Goal: Transaction & Acquisition: Register for event/course

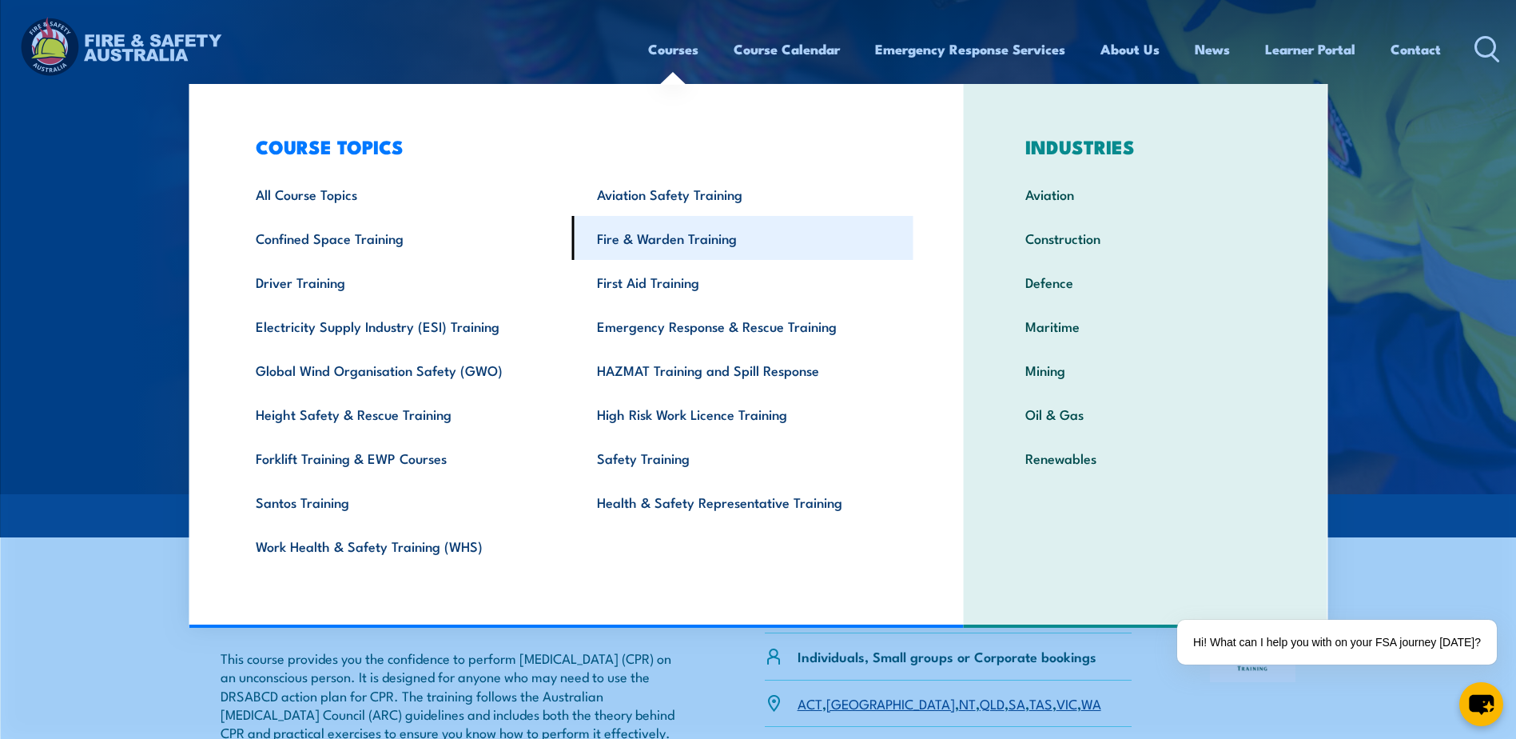
click at [675, 236] on link "Fire & Warden Training" at bounding box center [742, 238] width 341 height 44
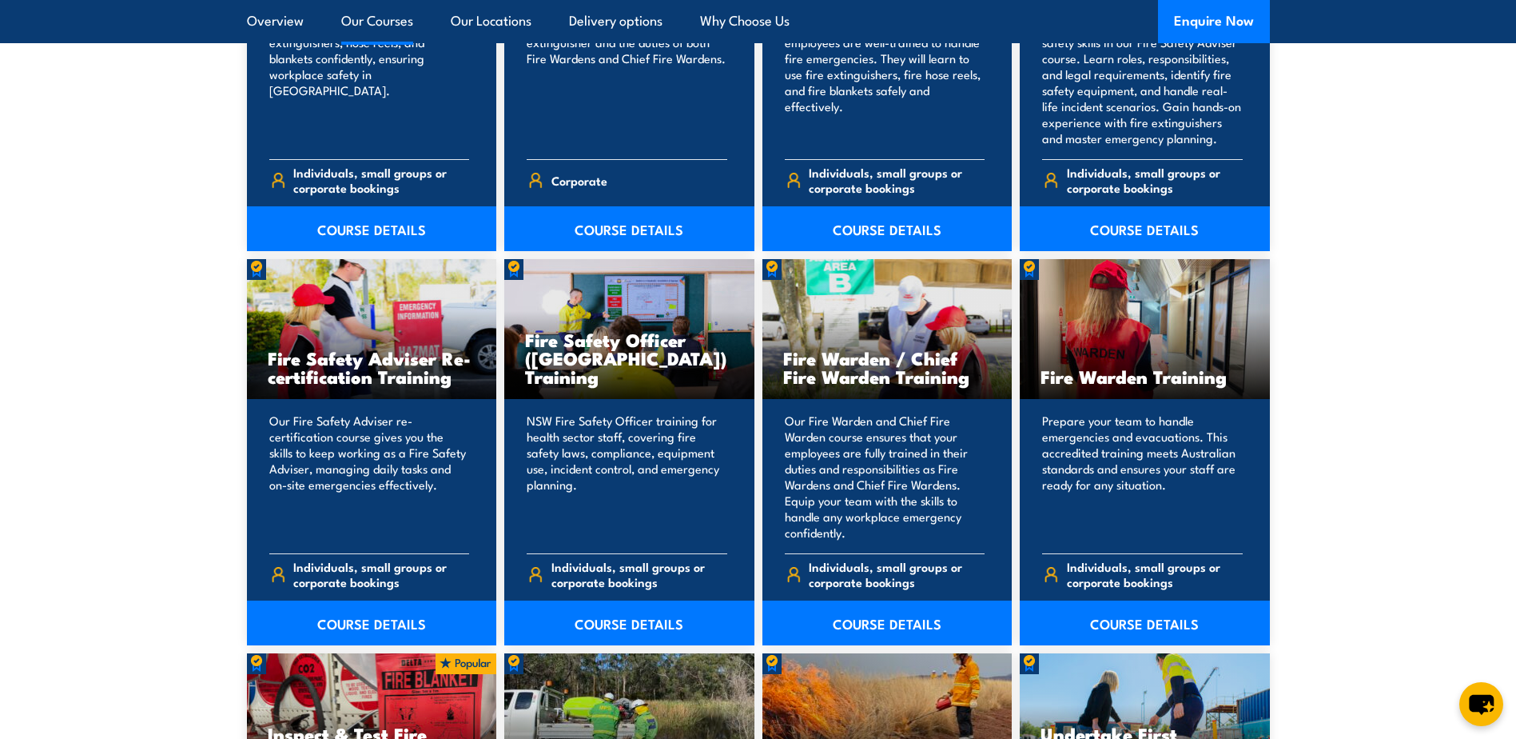
scroll to position [1998, 0]
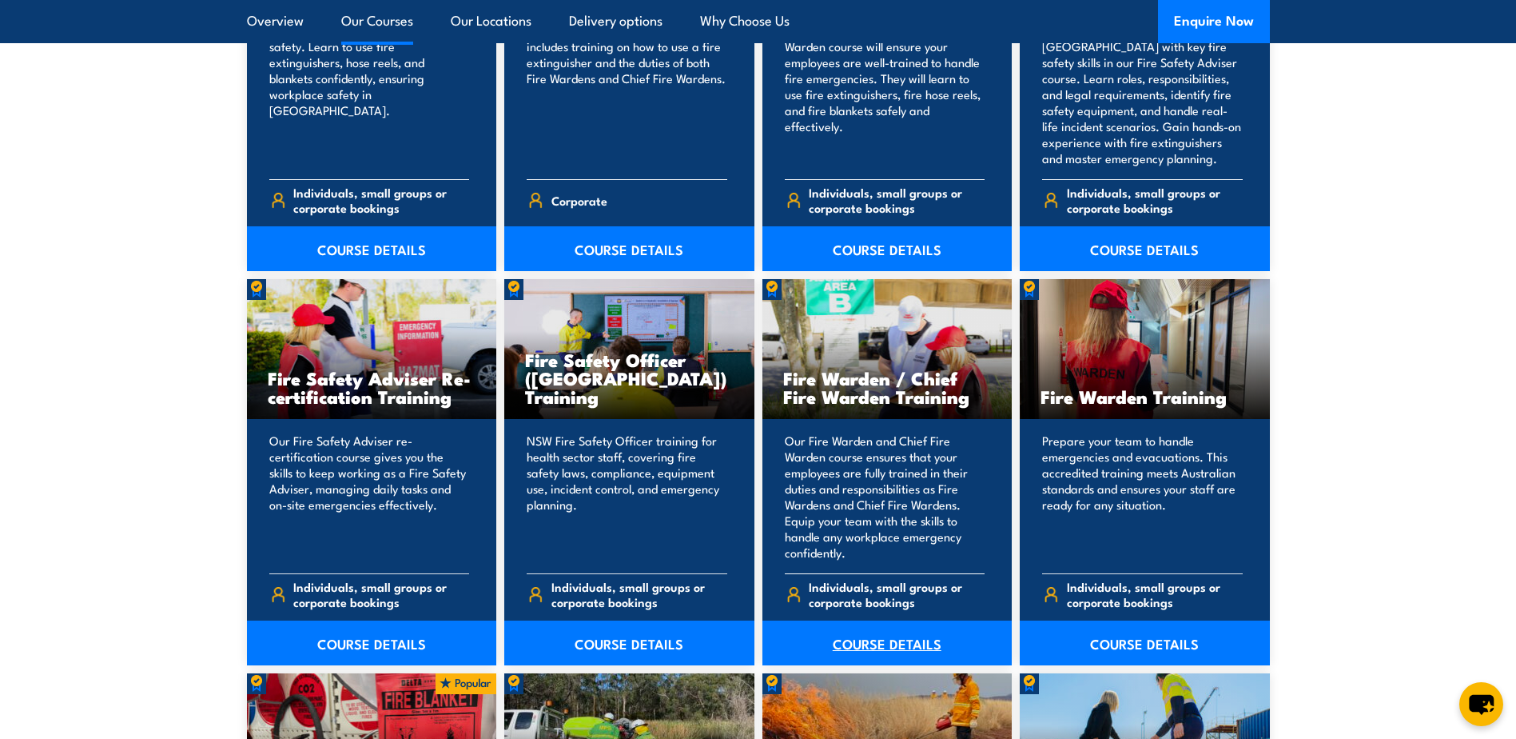
click at [902, 644] on link "COURSE DETAILS" at bounding box center [888, 642] width 250 height 45
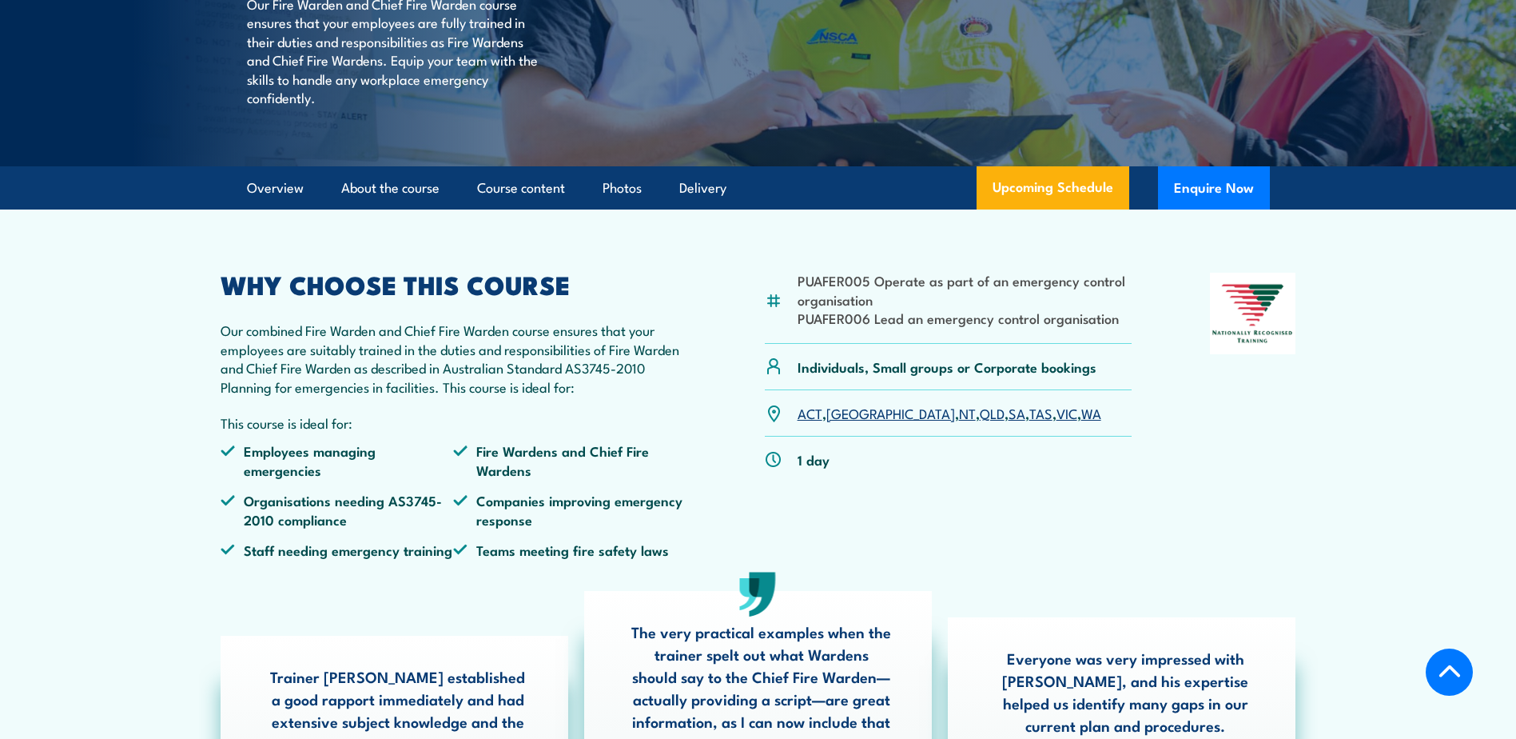
scroll to position [320, 0]
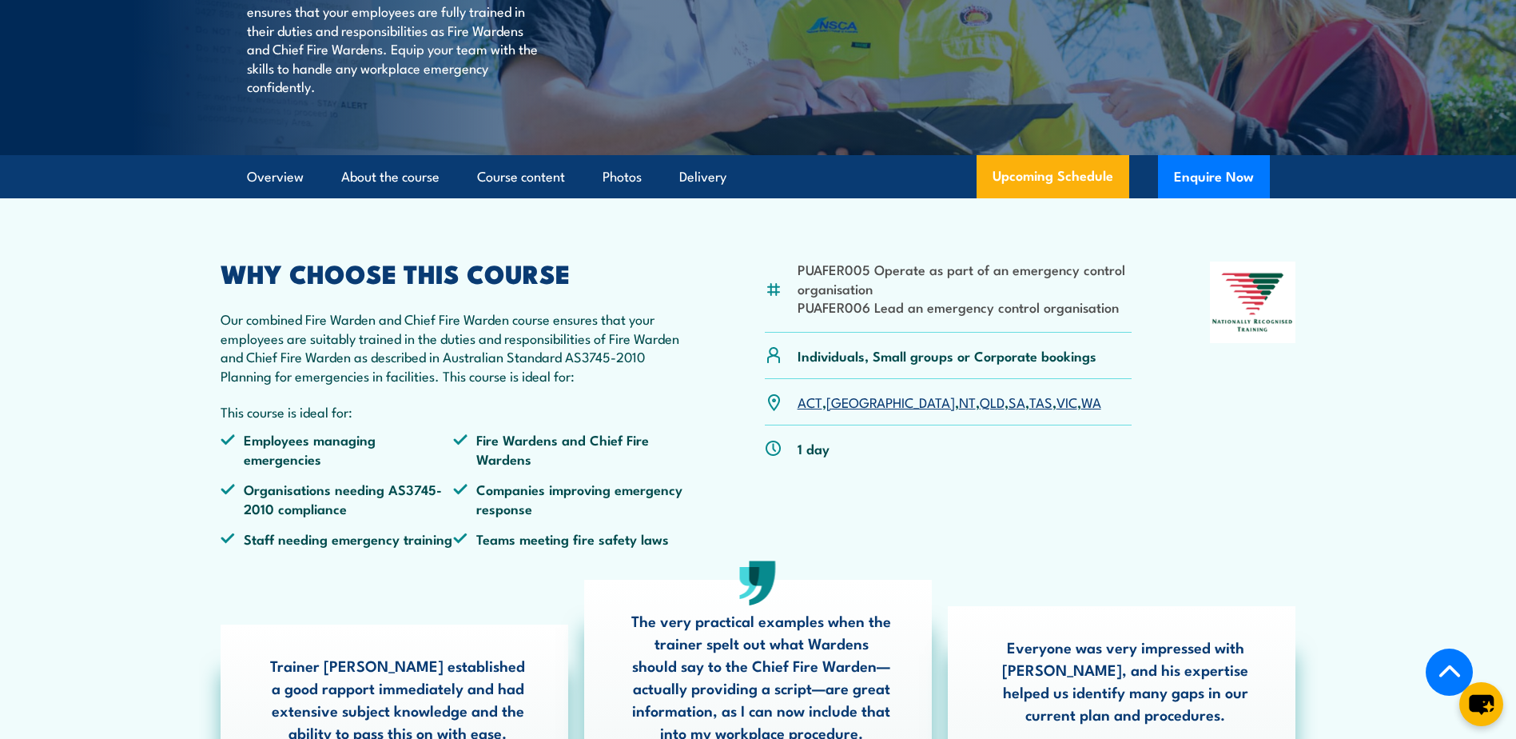
click at [1009, 411] on link "SA" at bounding box center [1017, 401] width 17 height 19
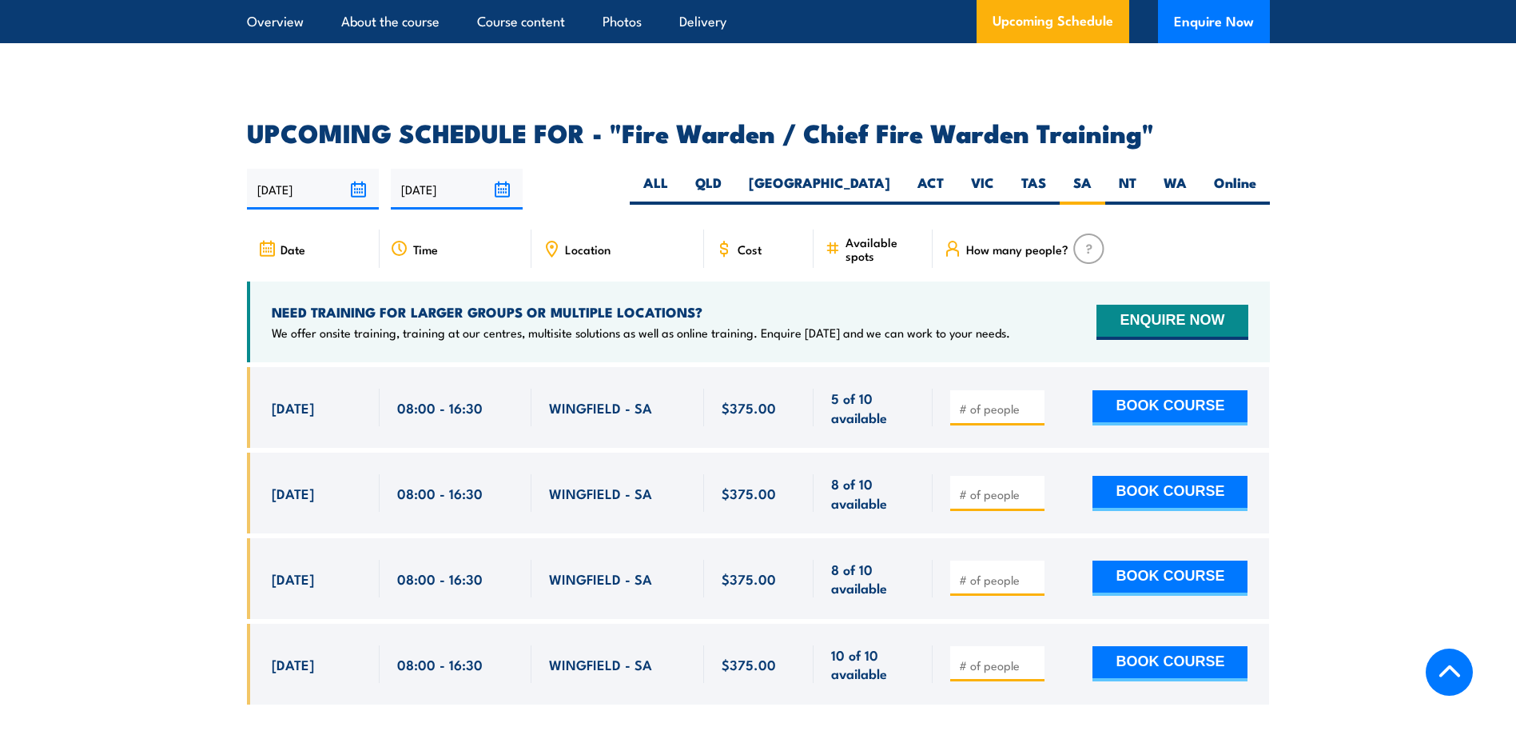
scroll to position [2831, 0]
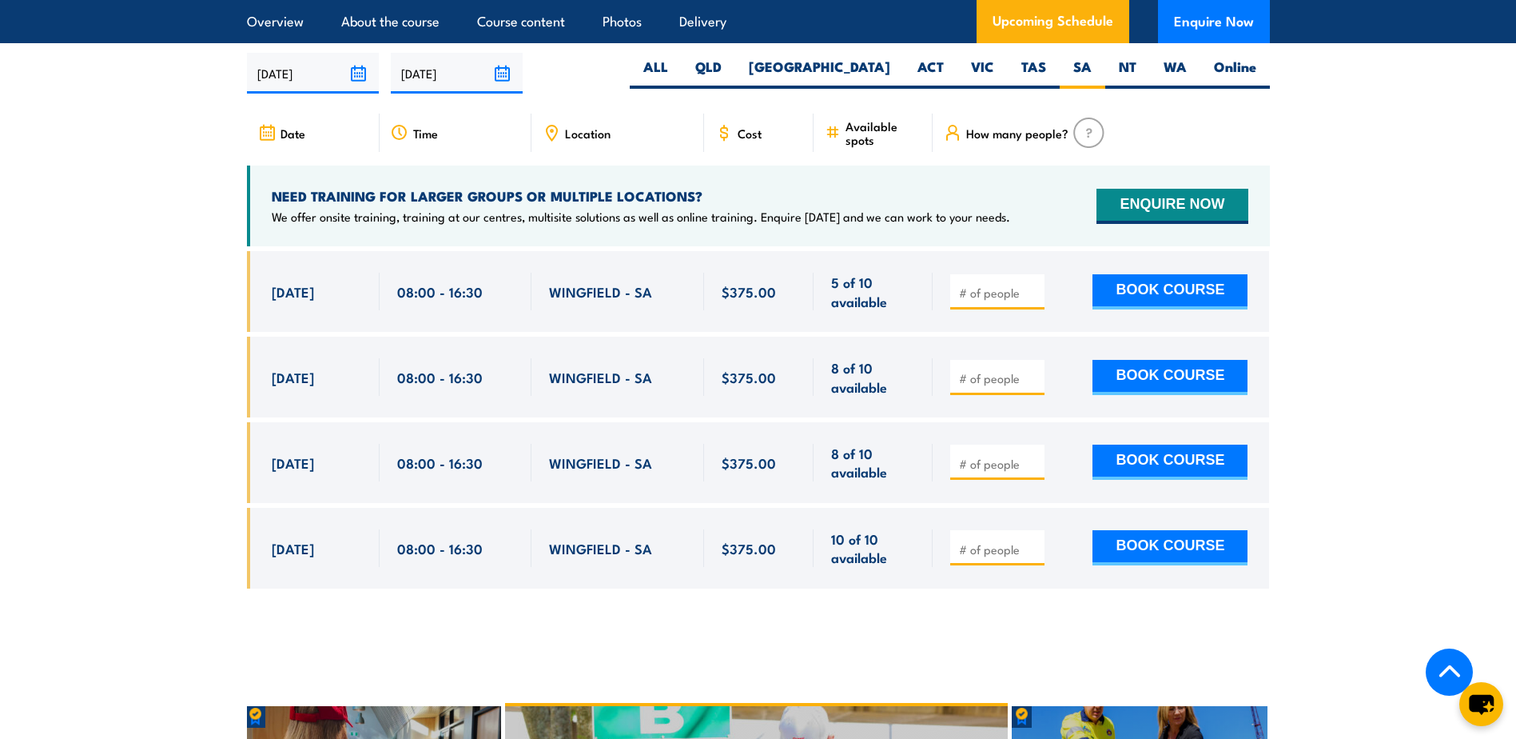
click at [1010, 370] on input "number" at bounding box center [999, 378] width 80 height 16
type input "1"
click at [1031, 370] on input "1" at bounding box center [999, 378] width 80 height 16
click at [1145, 363] on button "BOOK COURSE" at bounding box center [1170, 377] width 155 height 35
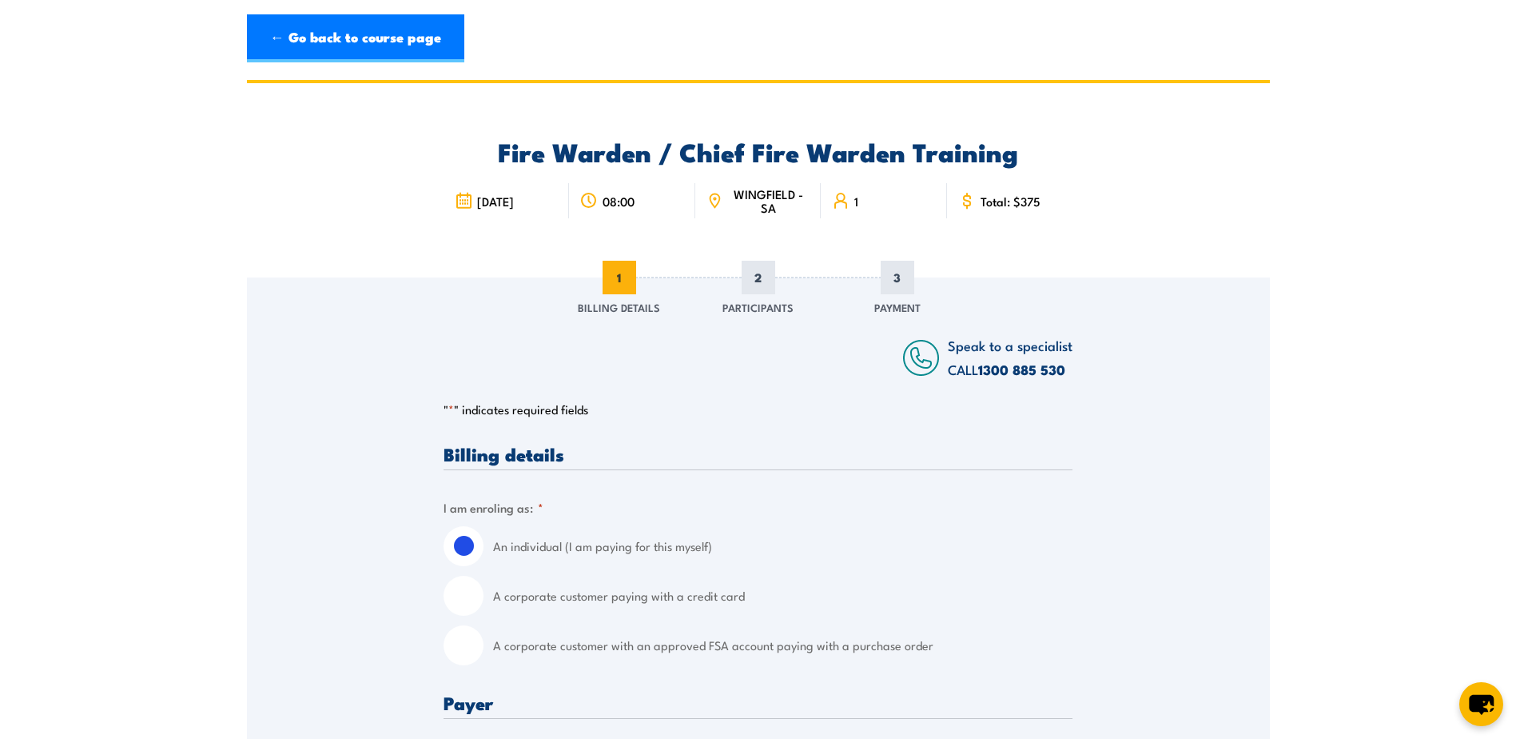
click at [471, 642] on input "A corporate customer with an approved FSA account paying with a purchase order" at bounding box center [464, 645] width 40 height 40
radio input "true"
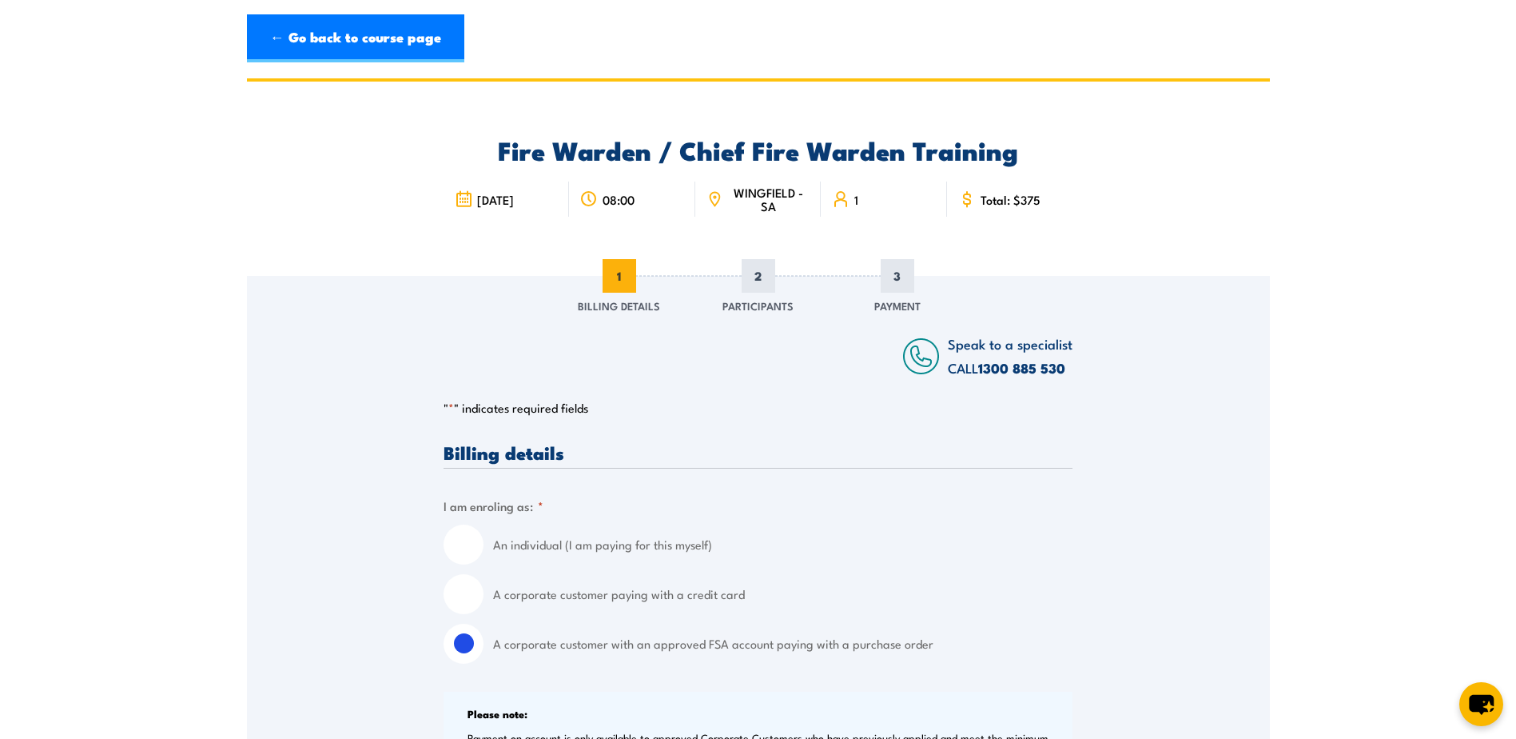
scroll to position [320, 0]
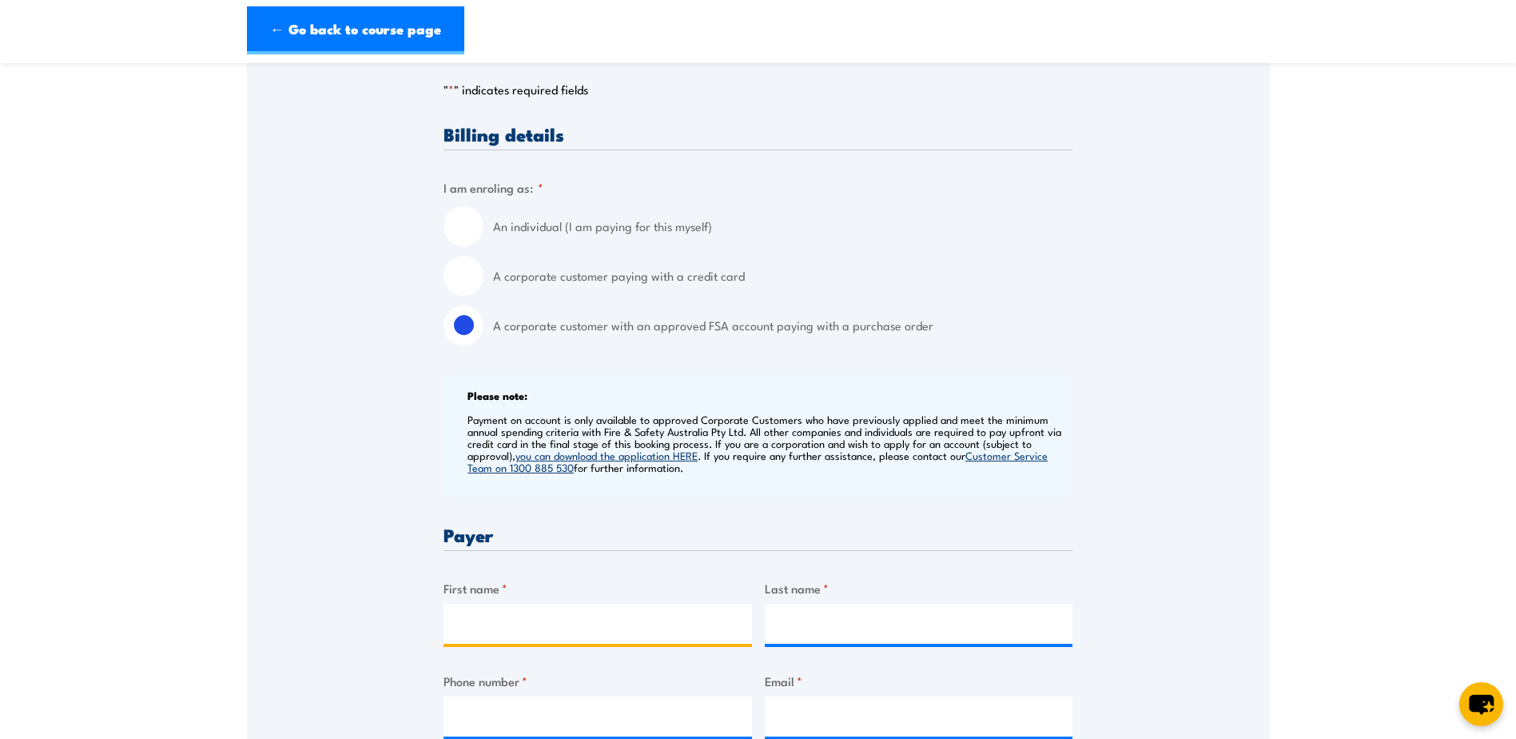
click at [550, 619] on input "First name *" at bounding box center [598, 624] width 309 height 40
type input "[PERSON_NAME]"
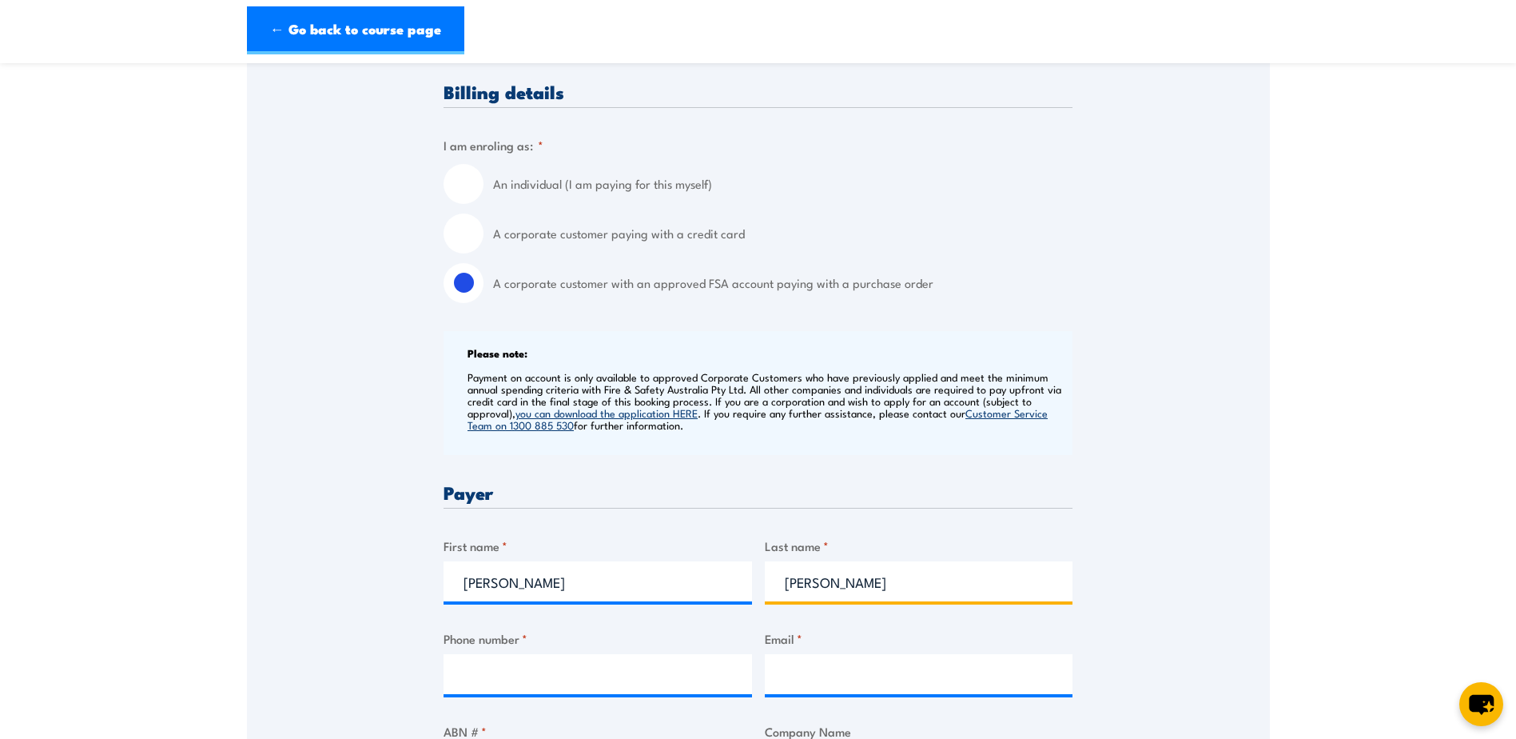
scroll to position [400, 0]
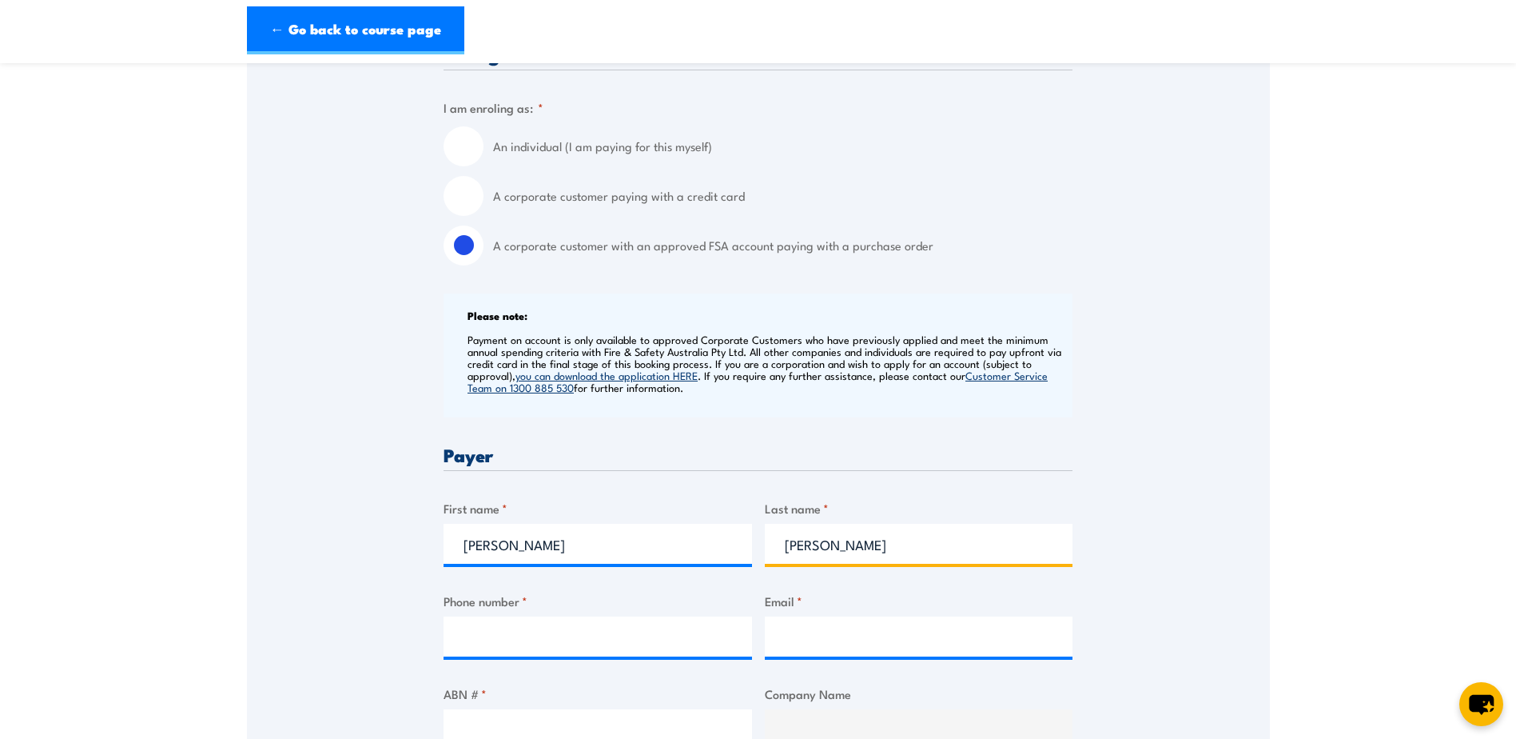
type input "Dickeson"
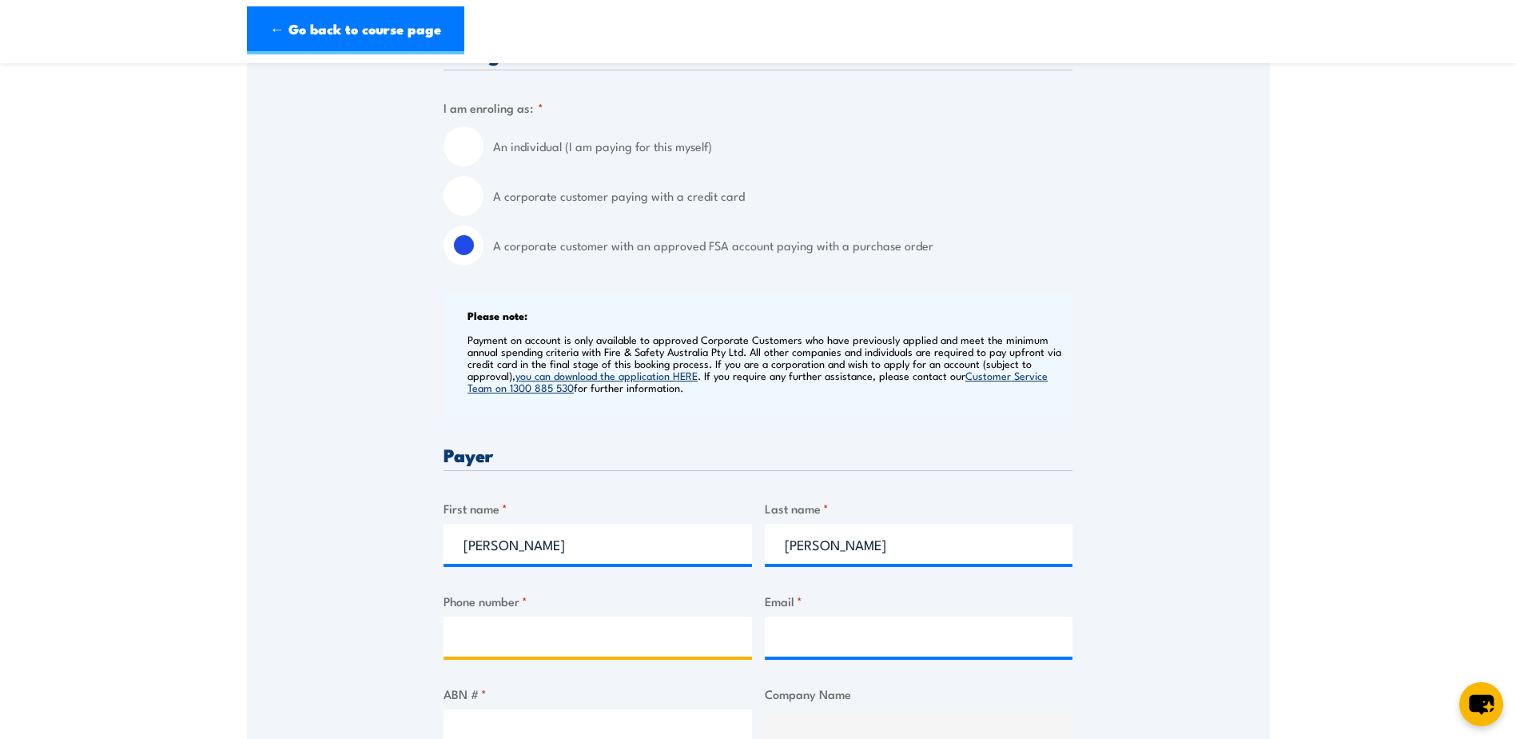
click at [511, 622] on input "Phone number *" at bounding box center [598, 636] width 309 height 40
type input "0481 944 905"
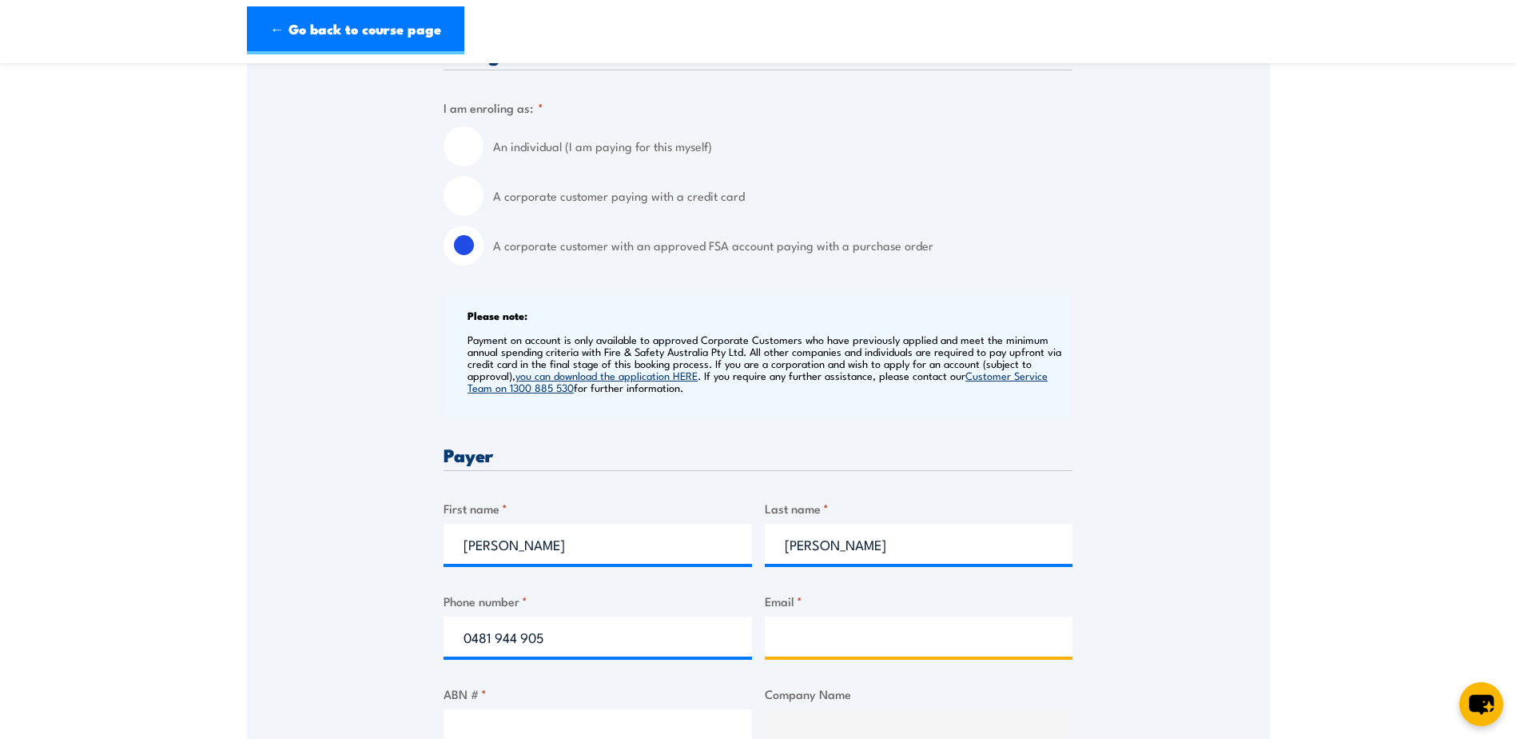
click at [795, 627] on input "Email *" at bounding box center [919, 636] width 309 height 40
click at [787, 640] on input "sarah.dickerson@northeastauto.com.au" at bounding box center [919, 636] width 309 height 40
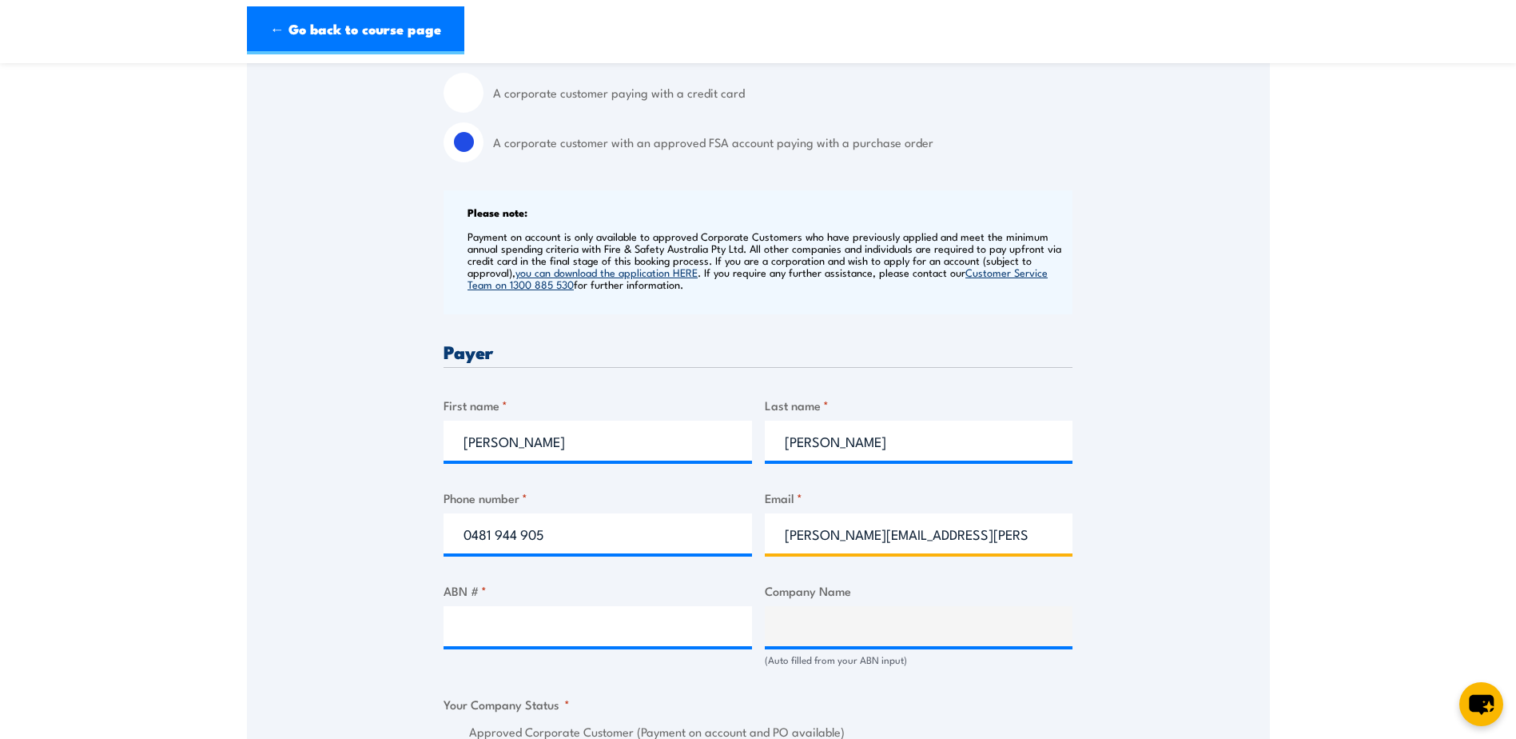
scroll to position [639, 0]
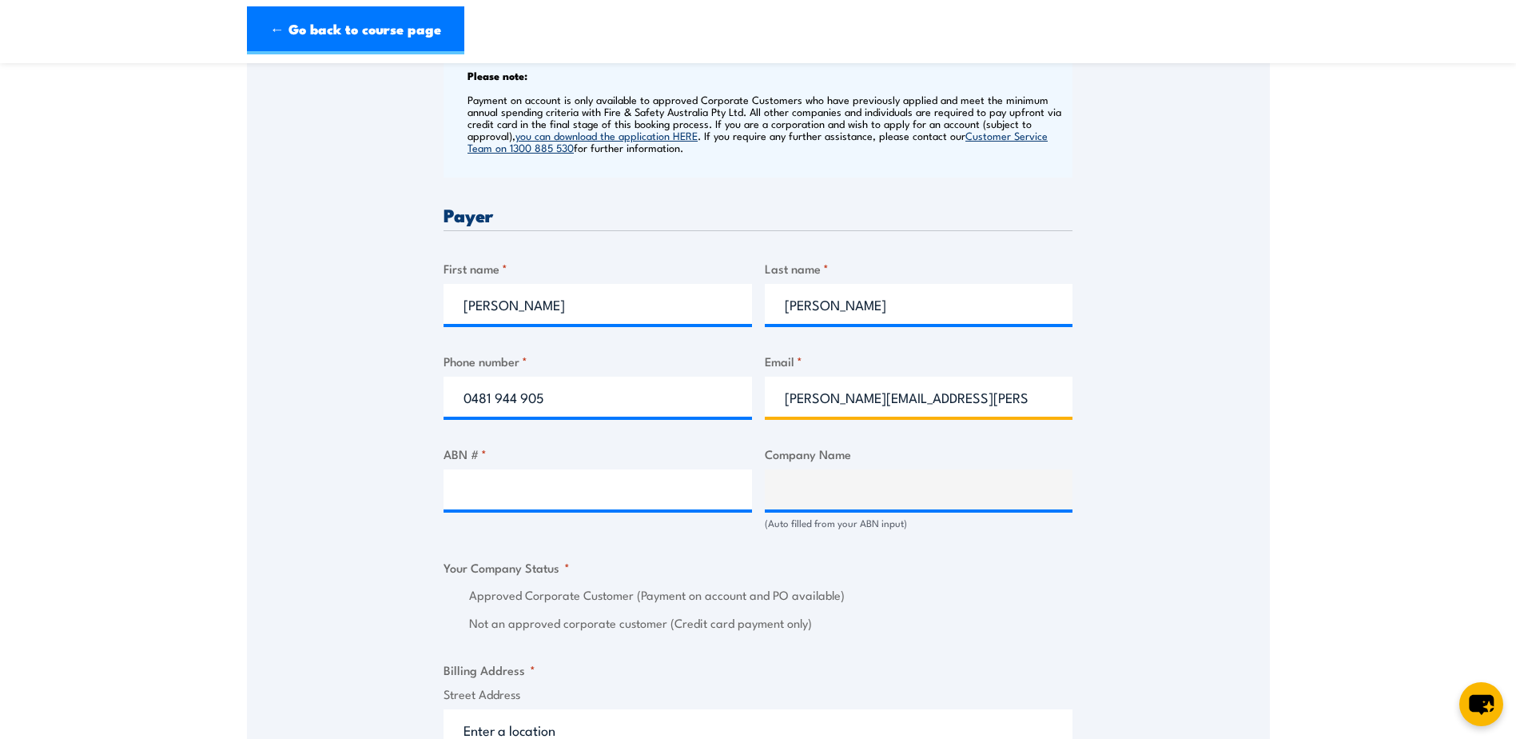
type input "sarah.dickerson@northeastauto.com.au"
click at [495, 494] on input "ABN # *" at bounding box center [598, 489] width 309 height 40
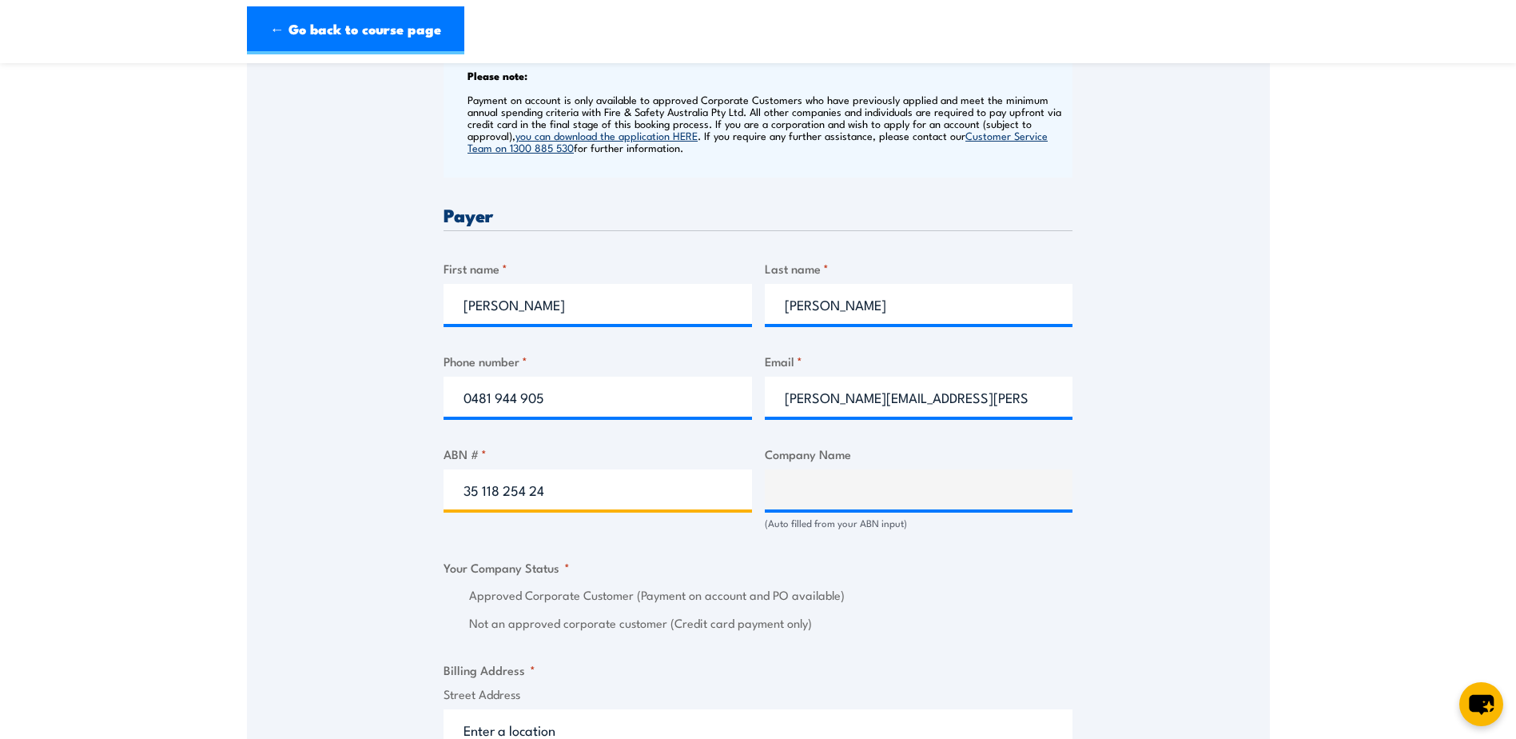
type input "35 118 254 247"
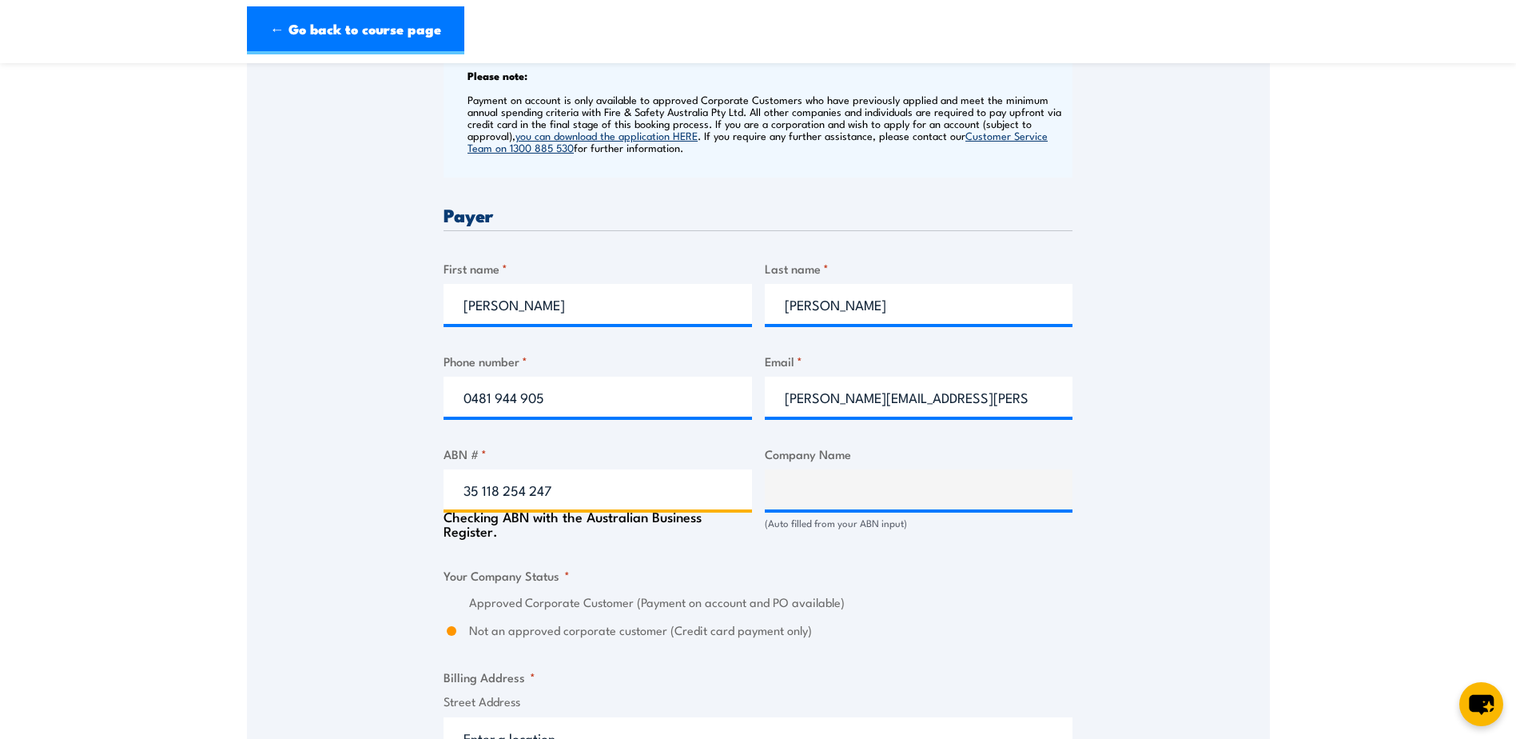
type input "Emanuele Bros. Pty Ltd"
radio input "true"
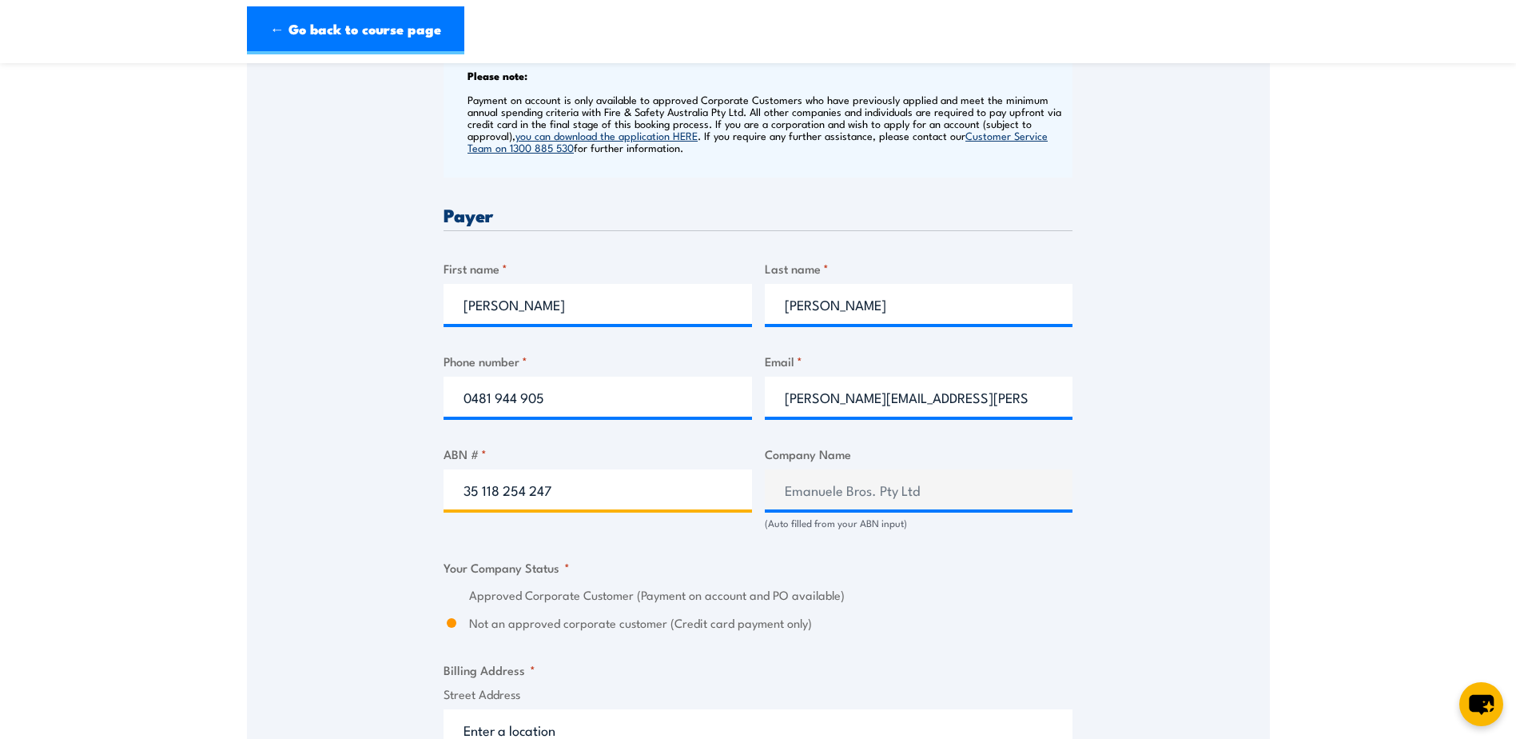
drag, startPoint x: 586, startPoint y: 486, endPoint x: 422, endPoint y: 484, distance: 163.9
click at [422, 484] on div "Speak to a specialist CALL 1300 885 530 CALL 1300 885 530 " * " indicates requi…" at bounding box center [758, 556] width 1023 height 1837
type input "42008000664"
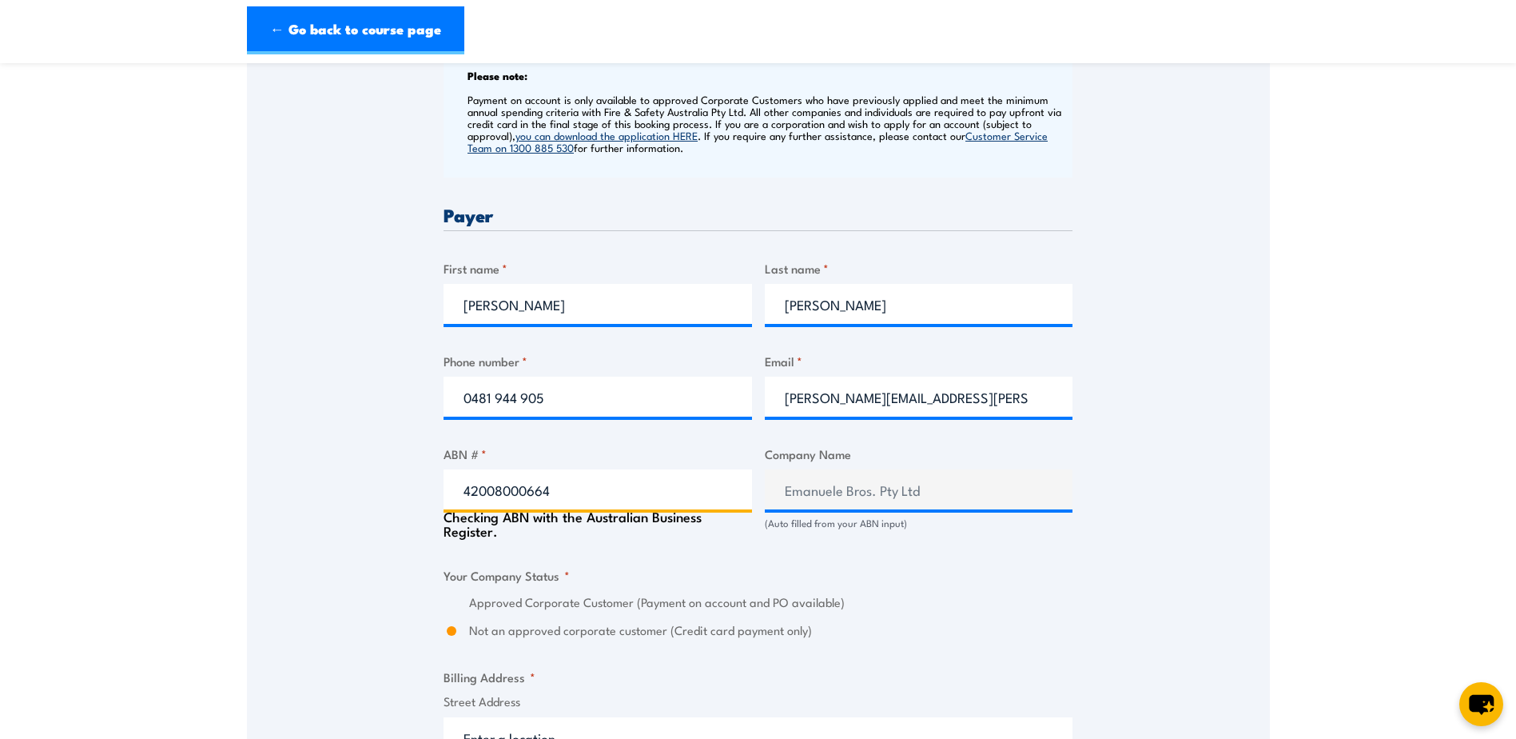
type input "CAPEM PTY. LIMITED"
radio input "true"
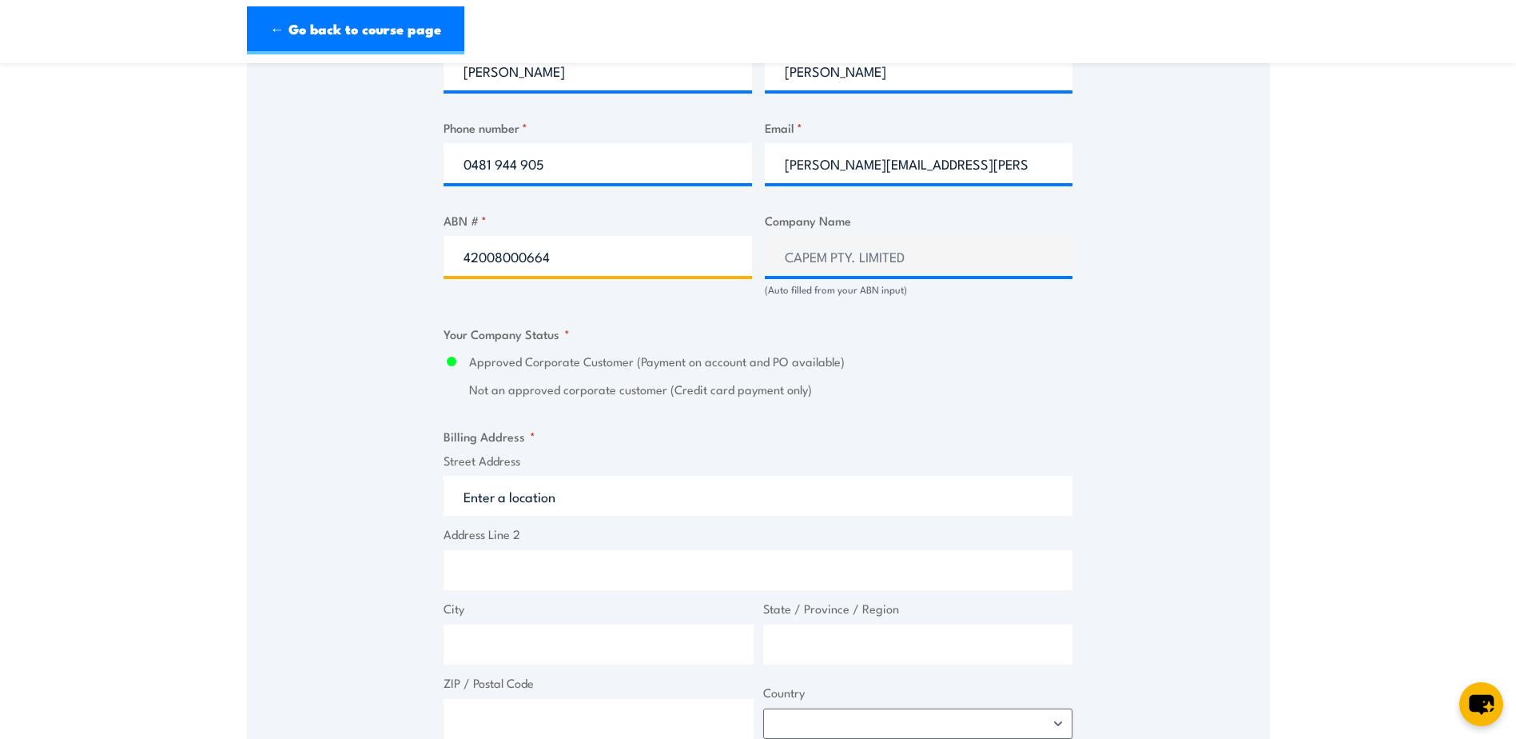
scroll to position [879, 0]
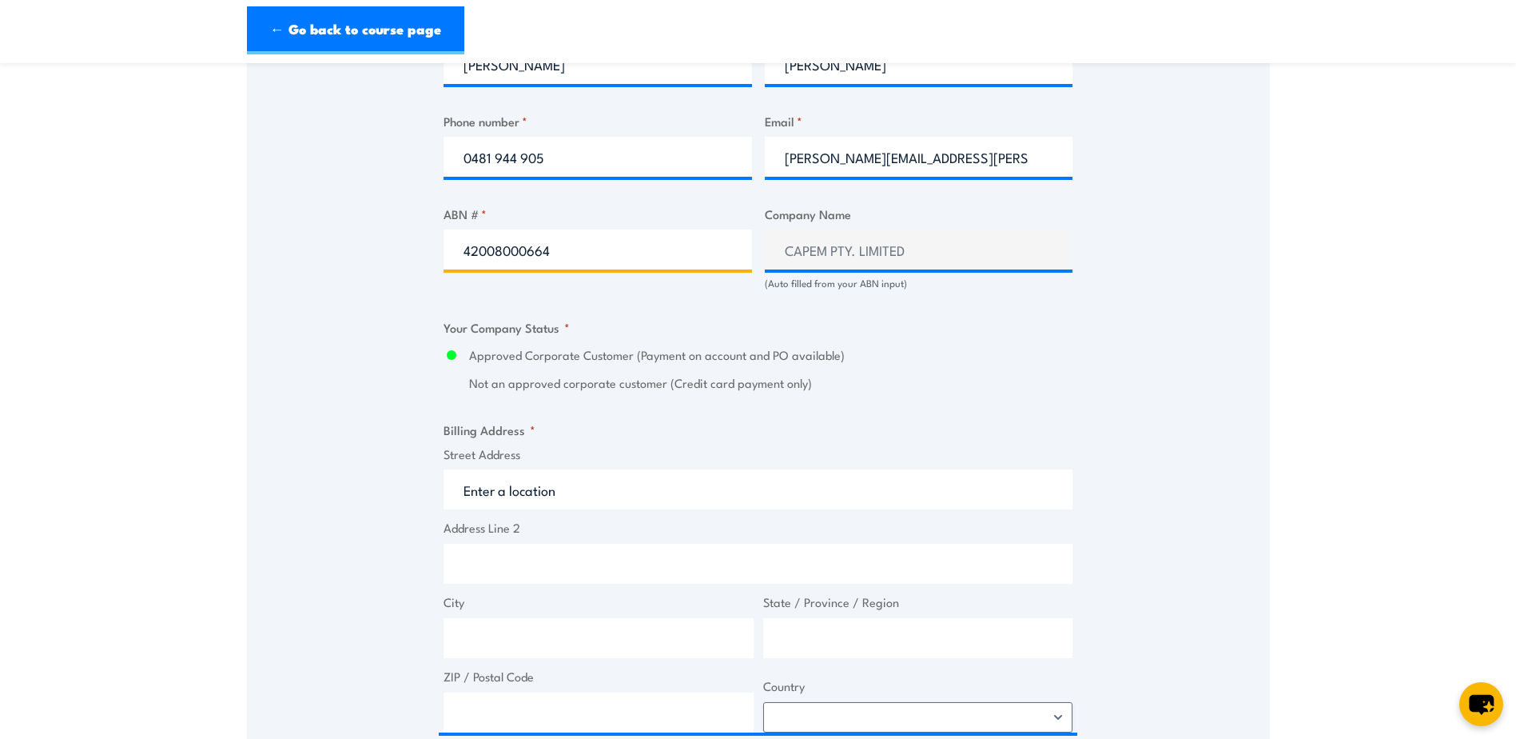
type input "42008000664"
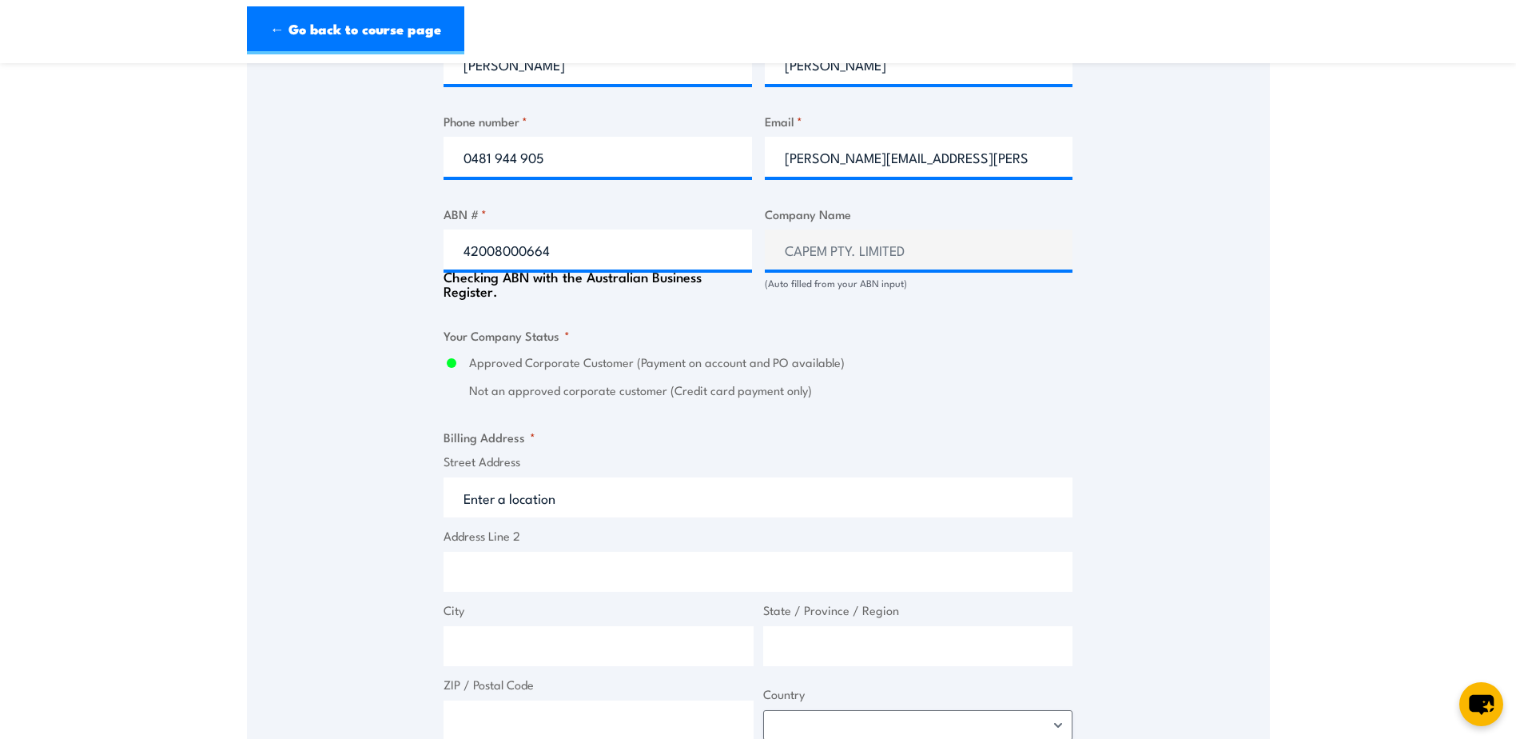
drag, startPoint x: 499, startPoint y: 482, endPoint x: 538, endPoint y: 493, distance: 40.7
click at [499, 482] on input "Street Address" at bounding box center [758, 497] width 629 height 40
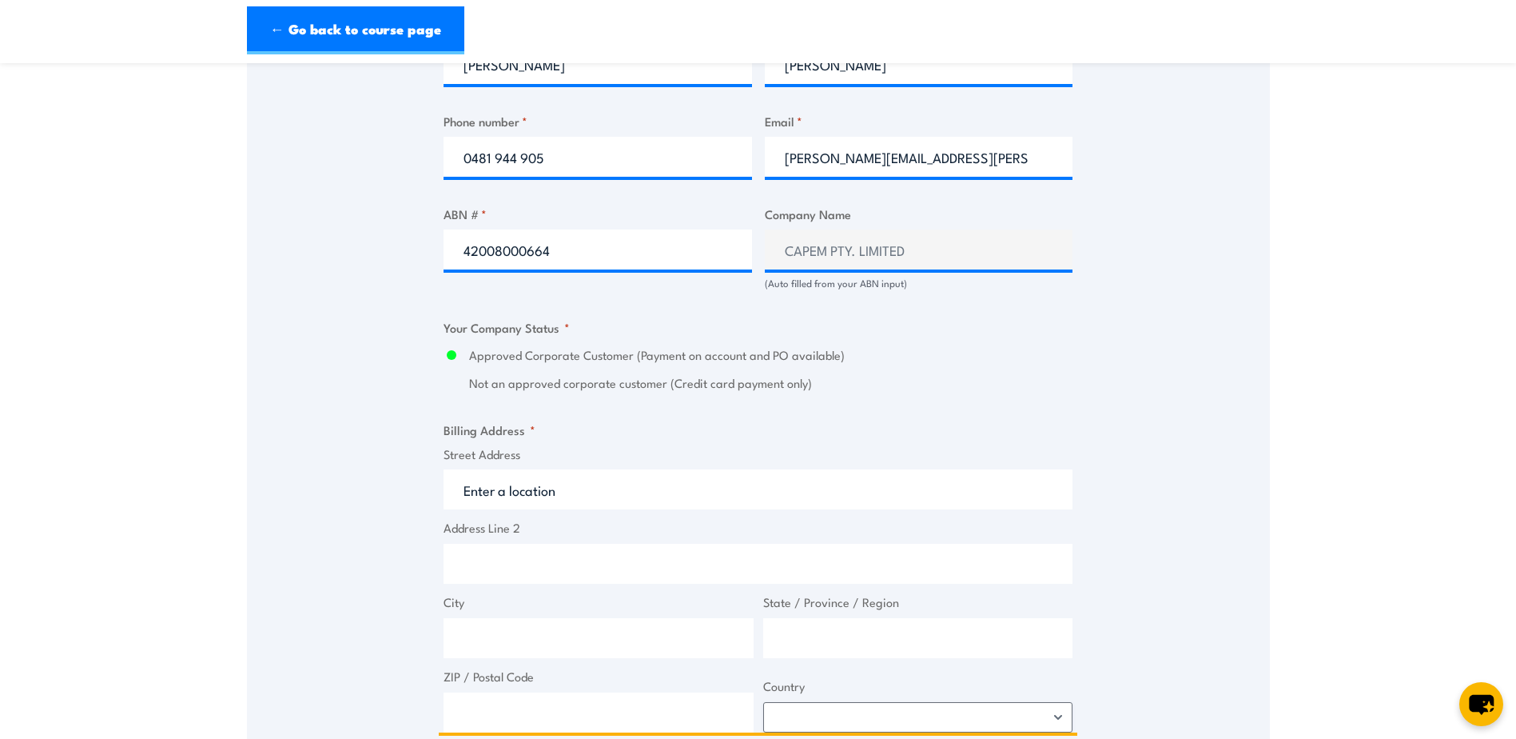
type input "1222 Port Wakefield Rd"
type input "Waterloo Corner"
type input "South Australia"
type input "5110"
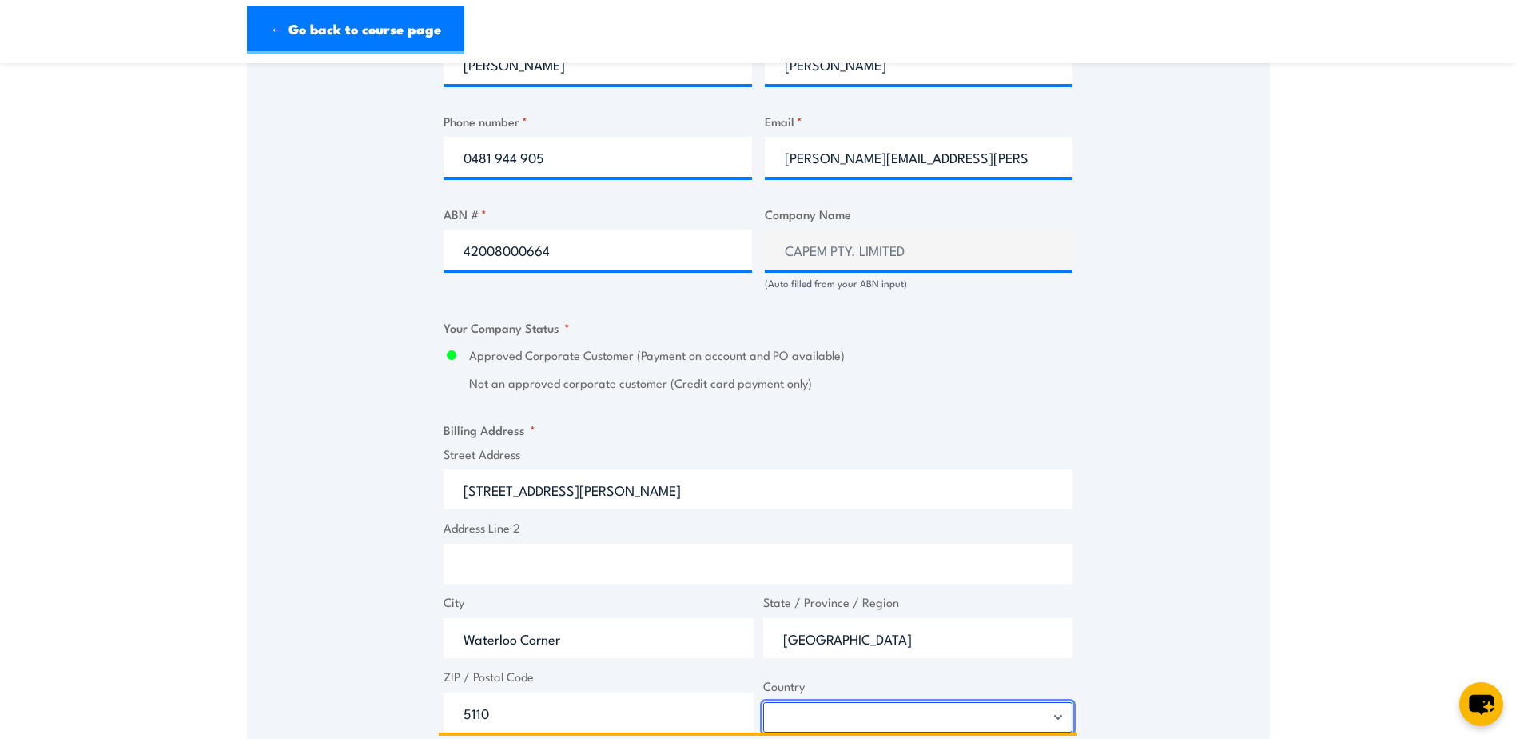
select select "Australia"
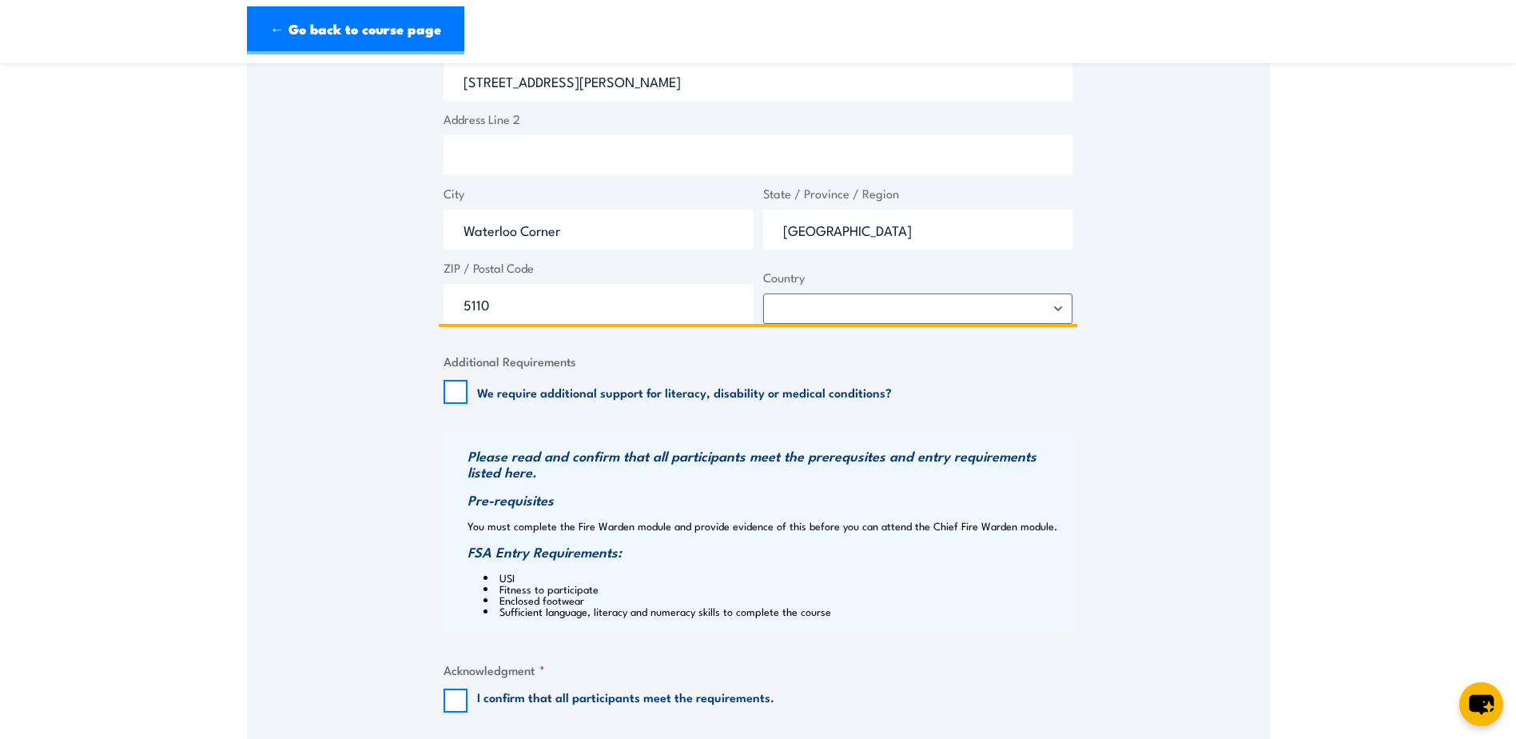
scroll to position [1519, 0]
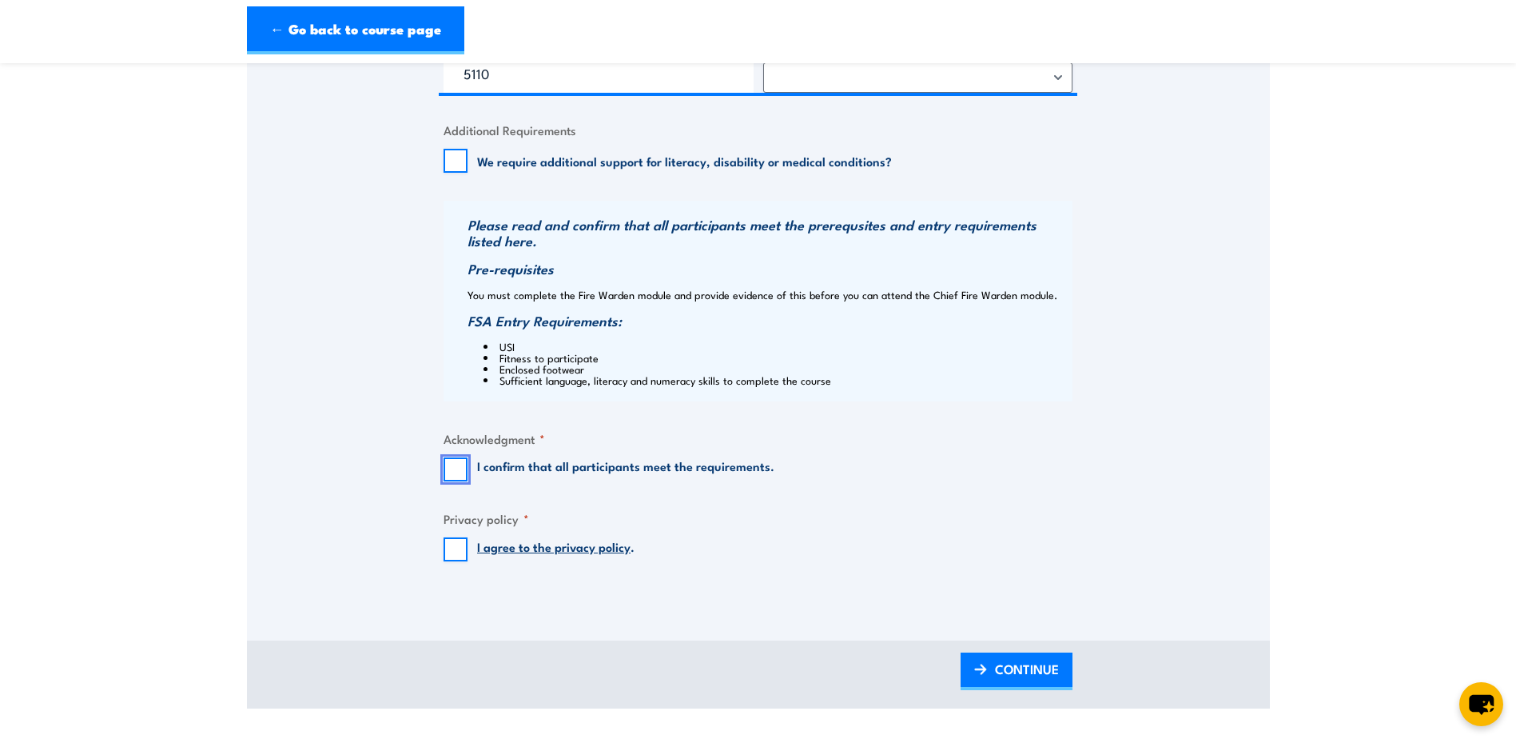
click at [453, 472] on input "I confirm that all participants meet the requirements." at bounding box center [456, 469] width 24 height 24
checkbox input "true"
click at [457, 545] on input "I agree to the privacy policy ." at bounding box center [456, 549] width 24 height 24
checkbox input "true"
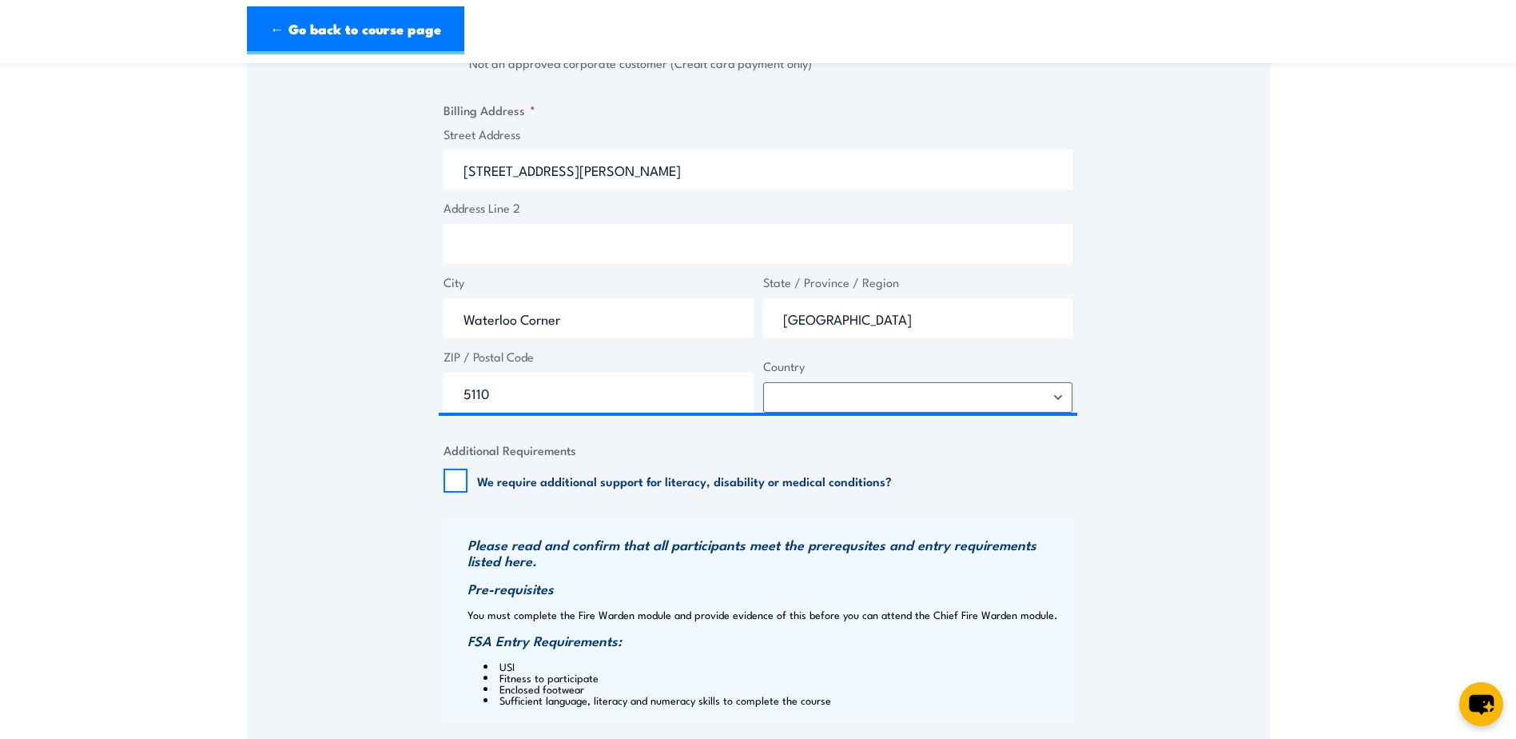
scroll to position [1679, 0]
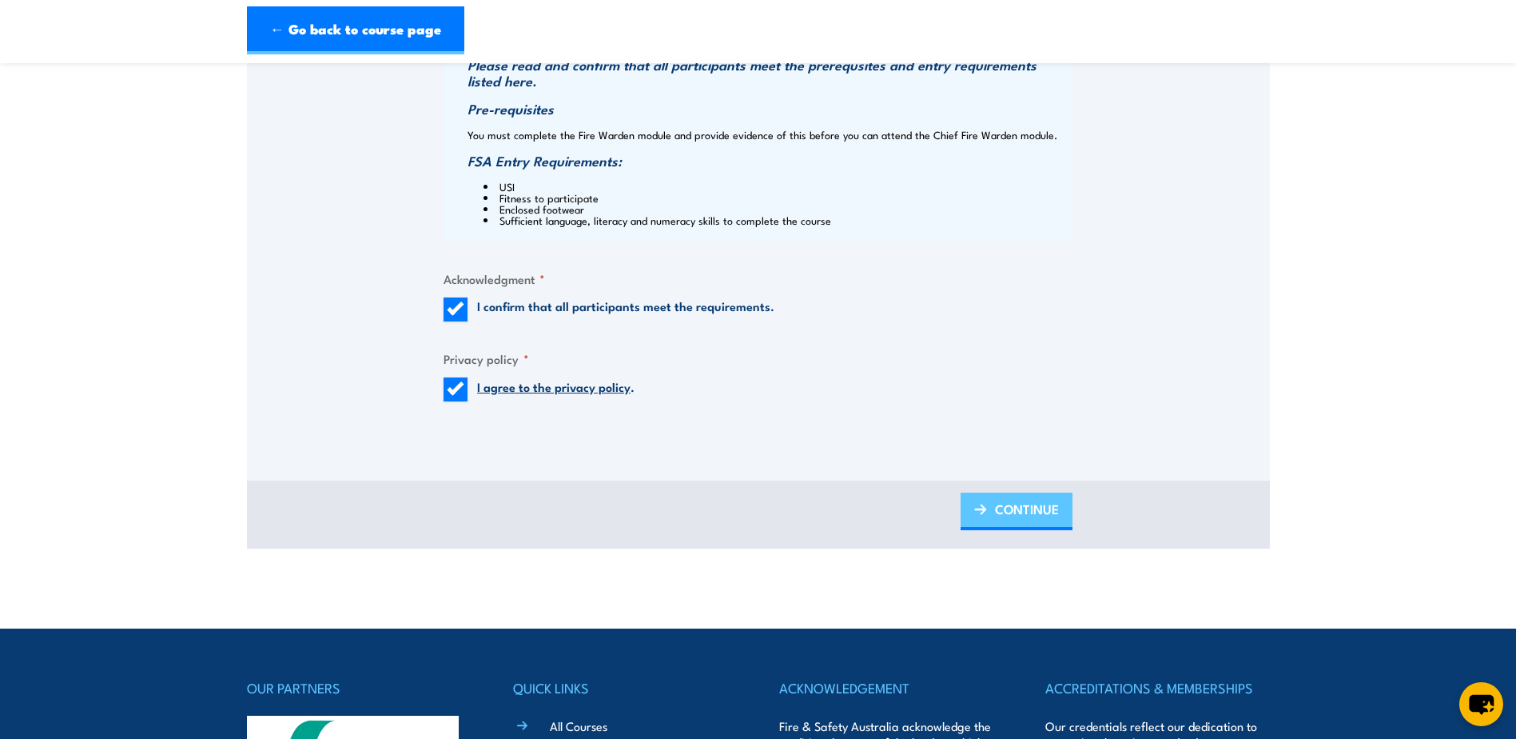
click at [992, 507] on link "CONTINUE" at bounding box center [1017, 511] width 112 height 38
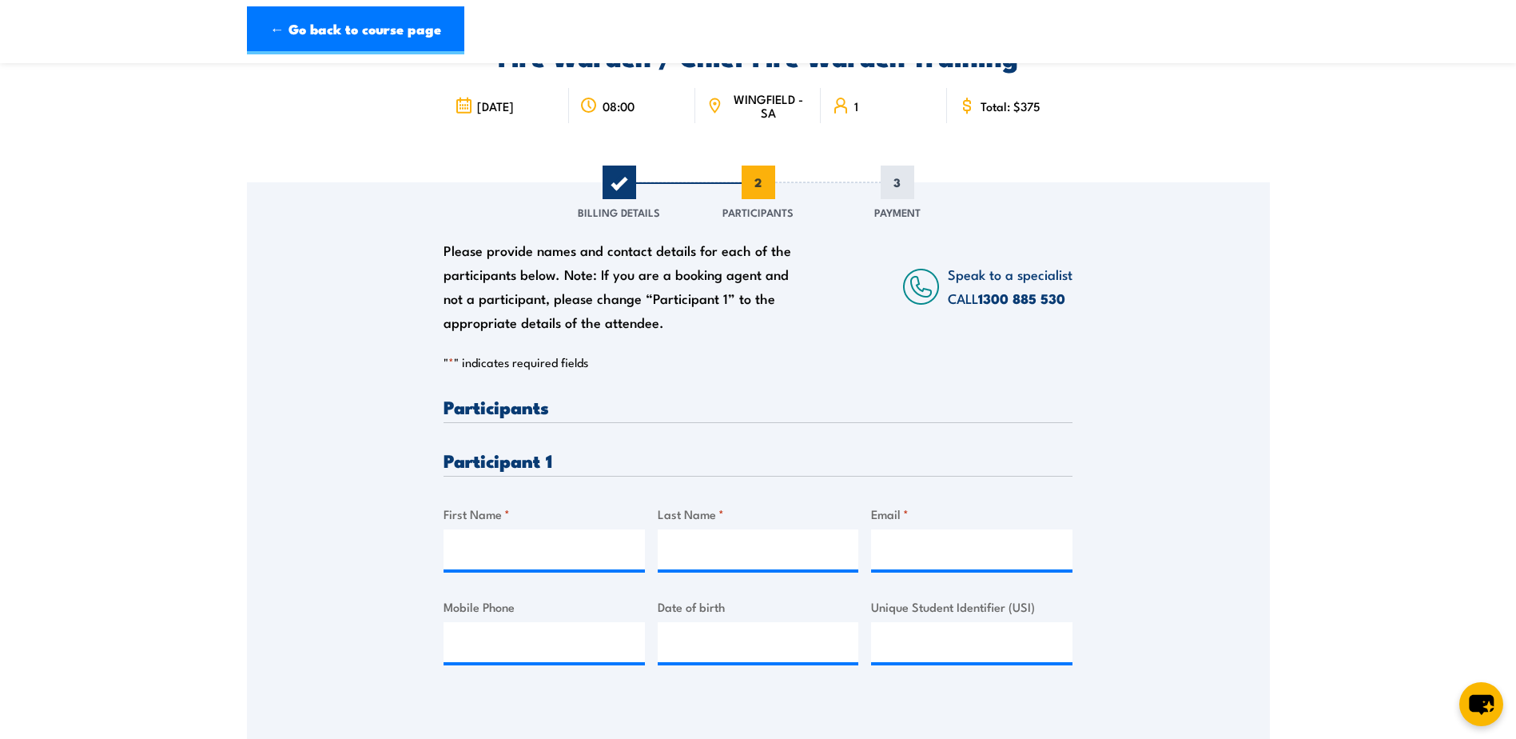
scroll to position [320, 0]
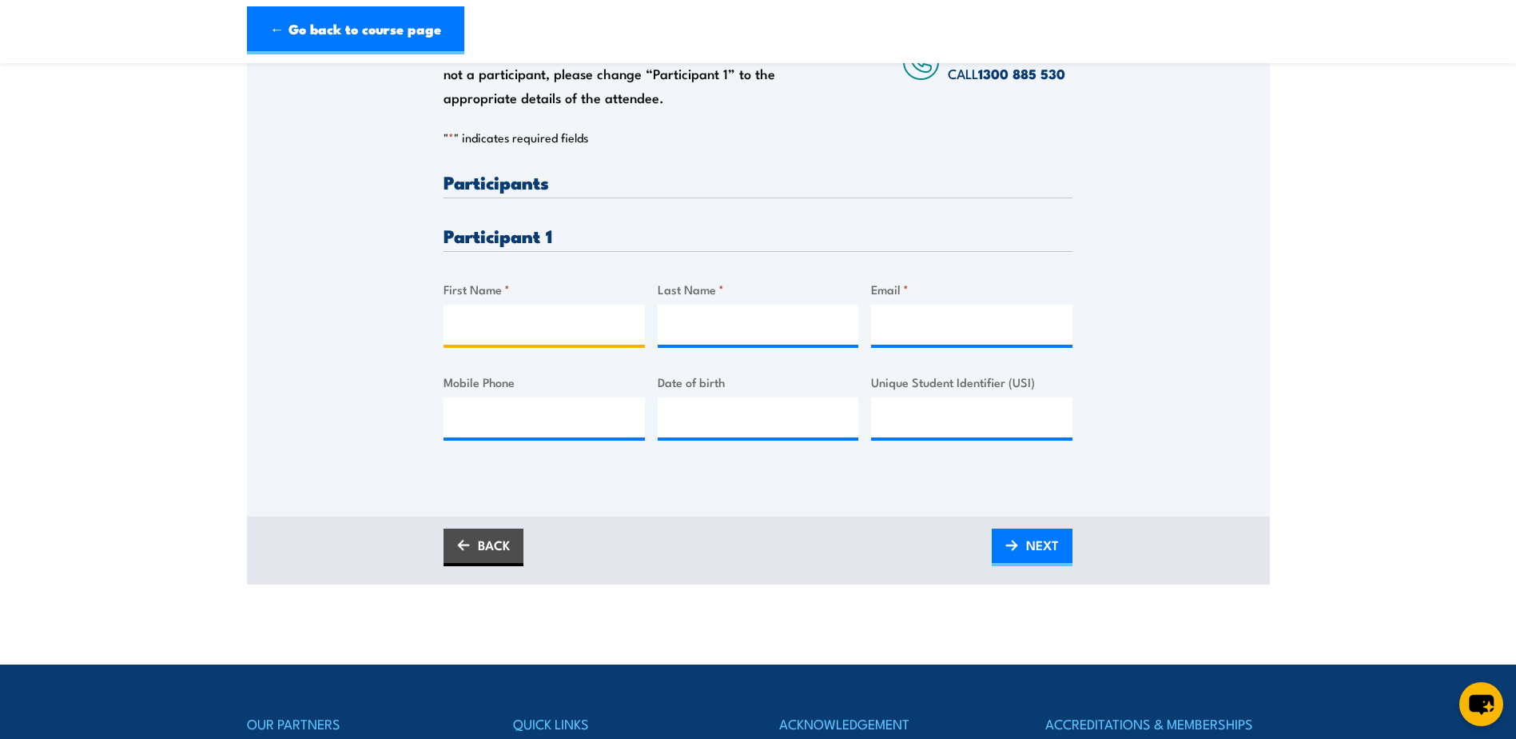
click at [503, 325] on input "First Name *" at bounding box center [544, 325] width 201 height 40
type input "Sarah"
type input "Dickeson"
type input "sarah.dickerson@northeastauto.com.au"
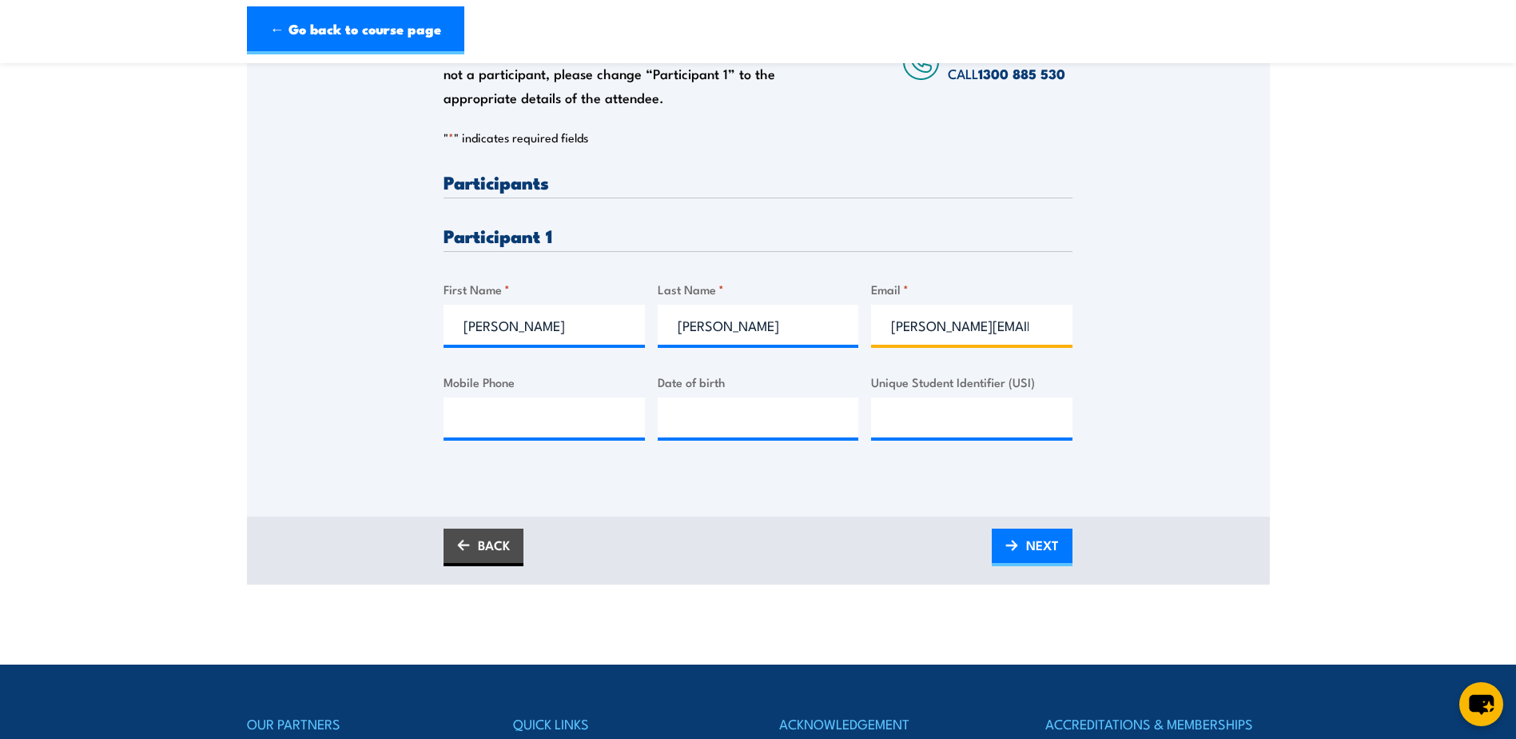
type input "0481944905"
type input "Sarah-Jane"
click at [715, 414] on input "__/__/____" at bounding box center [758, 417] width 201 height 40
type input "06/11/2001"
click at [914, 412] on input "Unique Student Identifier (USI)" at bounding box center [971, 417] width 201 height 40
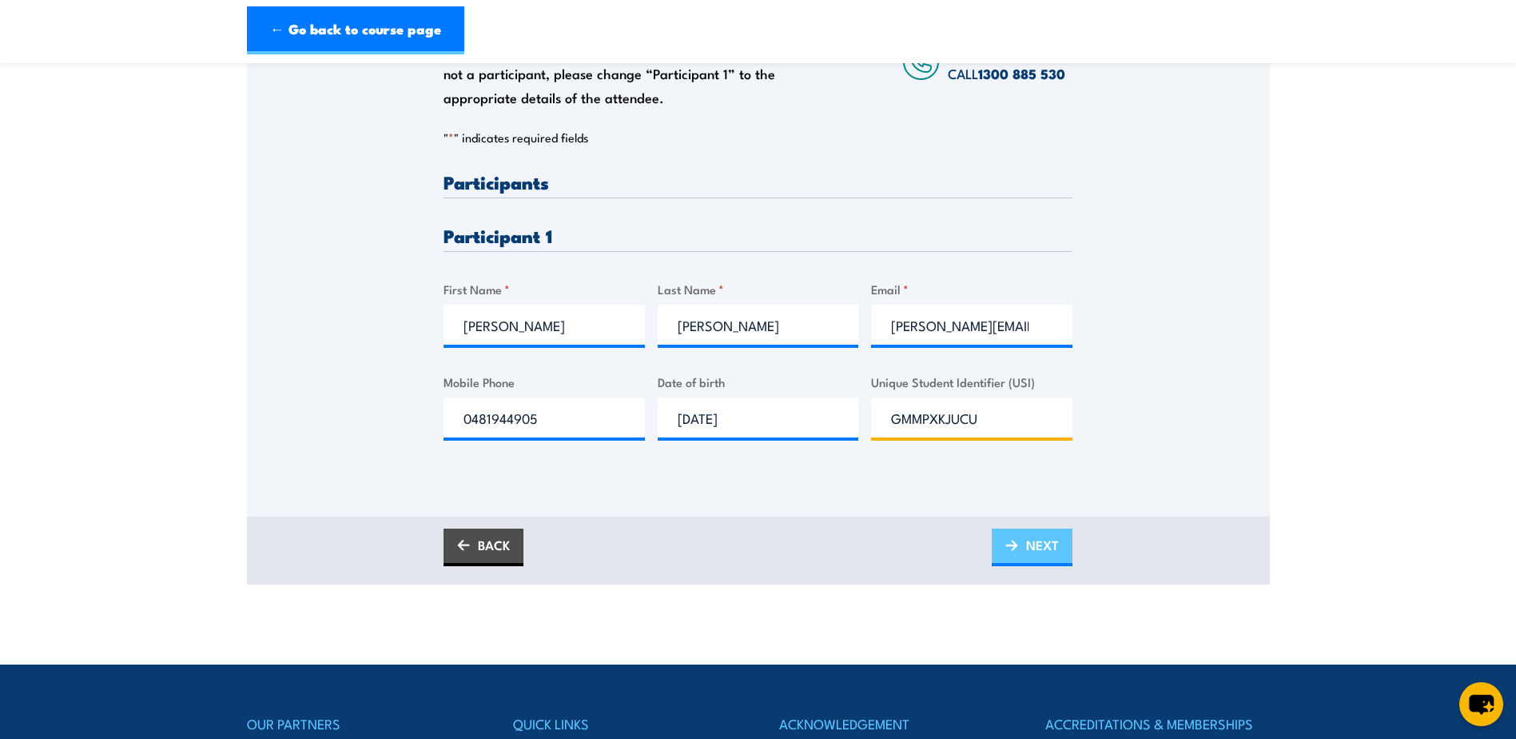
type input "GMMPXKJUCU"
click at [1030, 542] on span "NEXT" at bounding box center [1042, 545] width 33 height 42
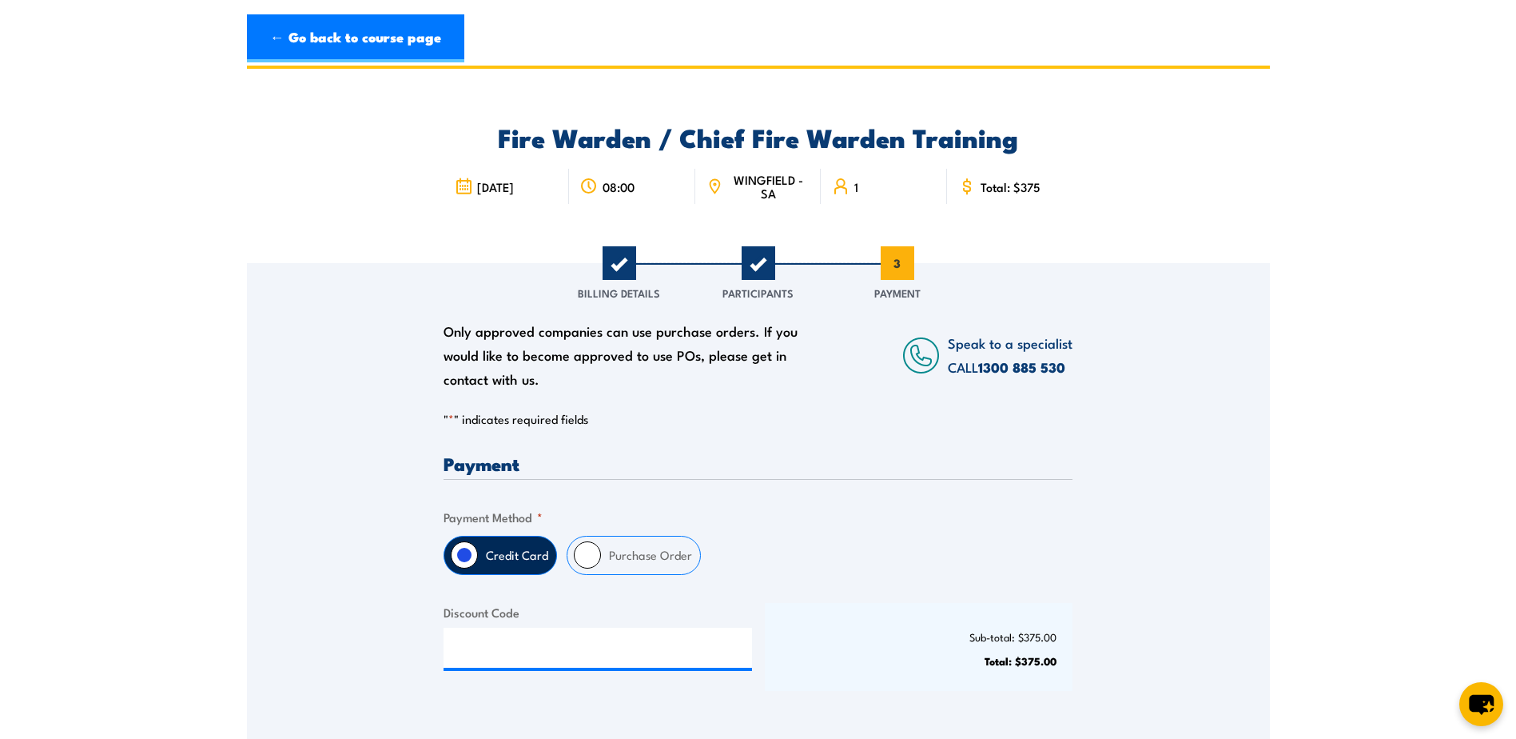
scroll to position [0, 0]
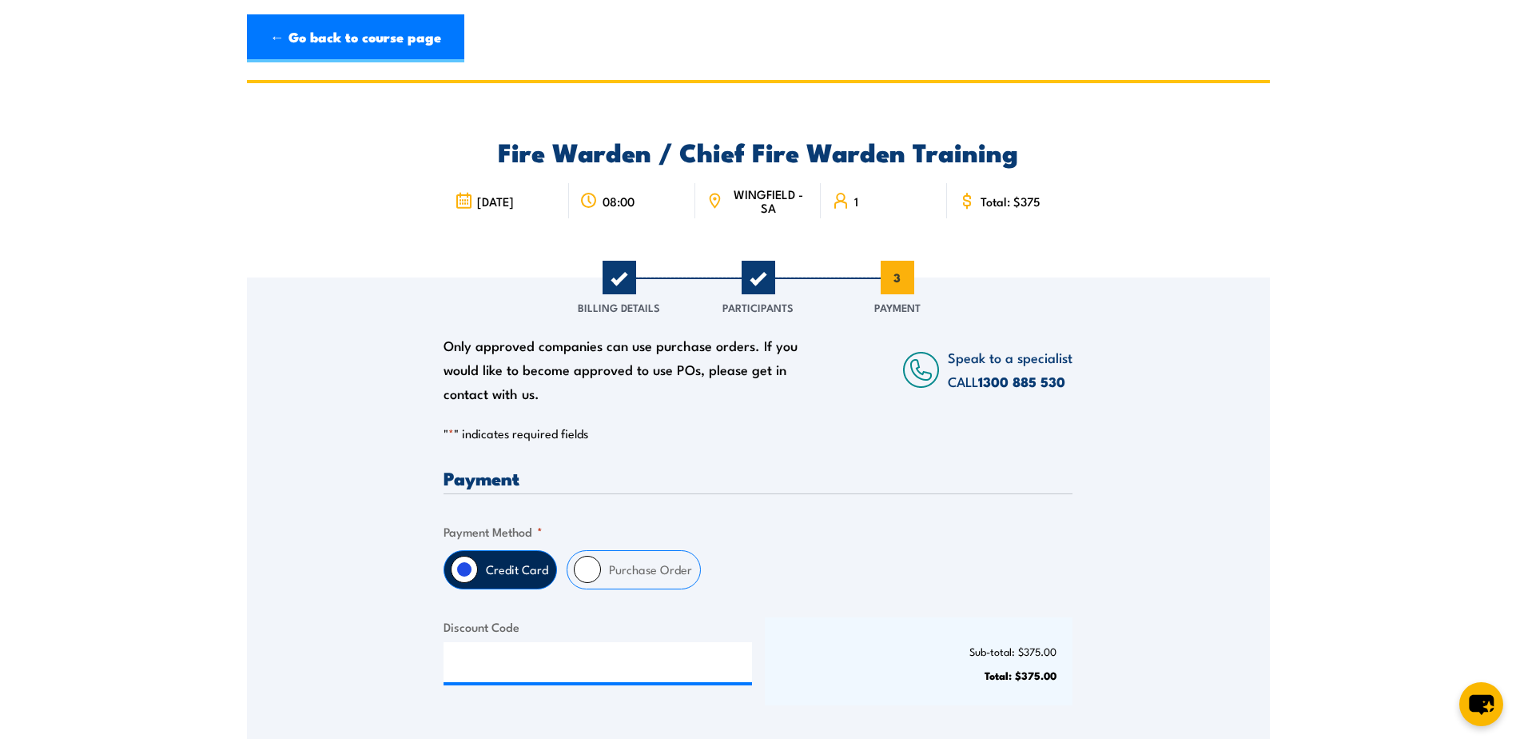
click at [588, 564] on input "Purchase Order" at bounding box center [587, 569] width 27 height 27
radio input "true"
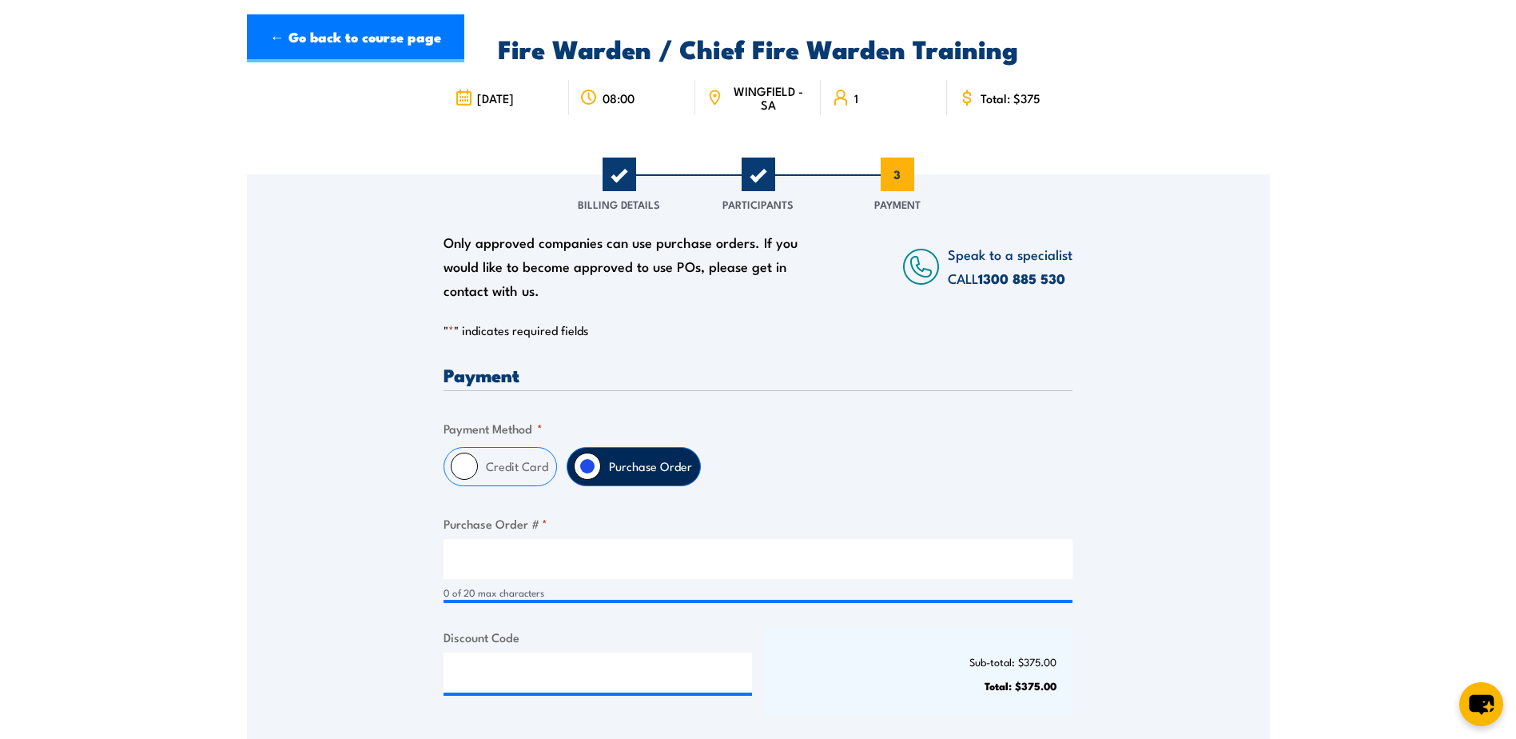
scroll to position [240, 0]
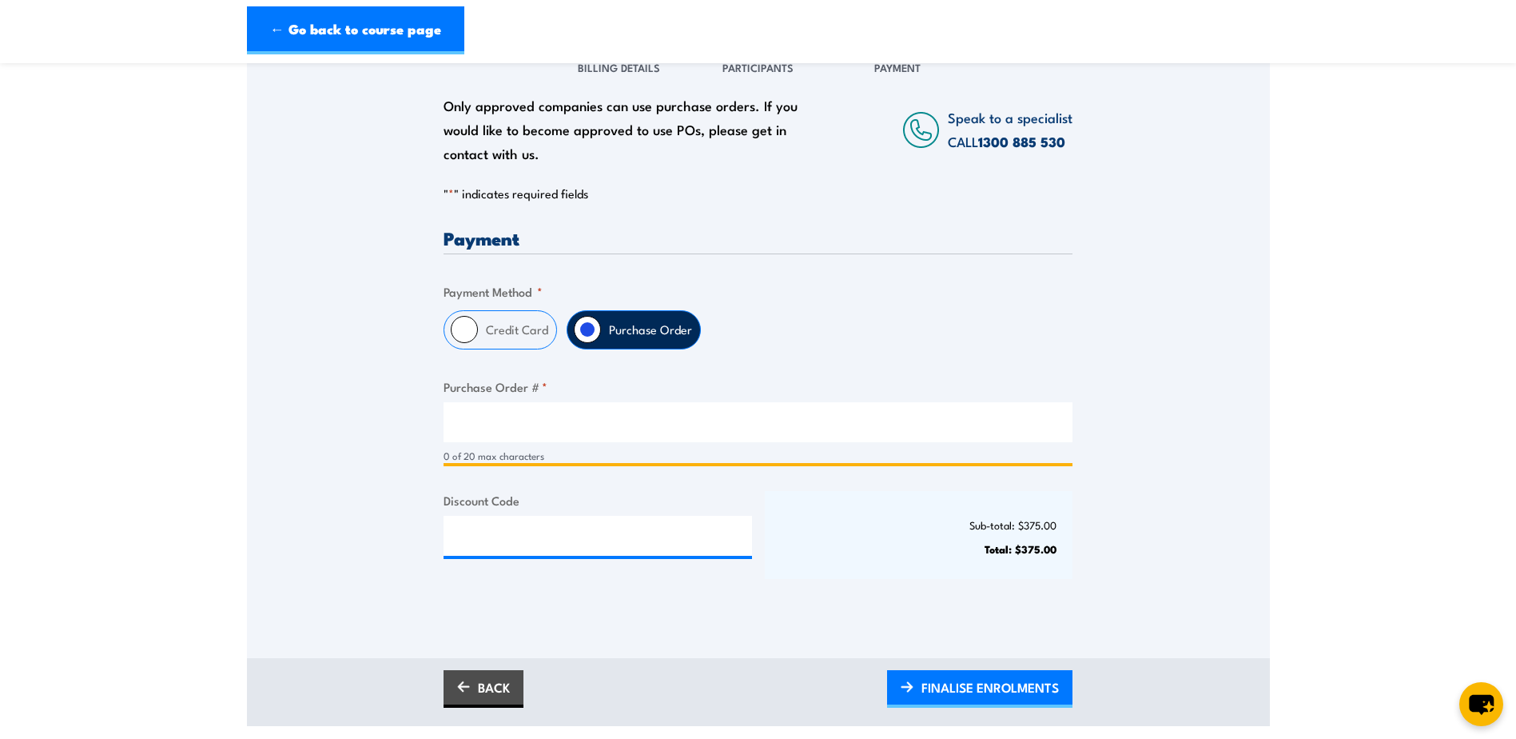
click at [455, 429] on input "Purchase Order # *" at bounding box center [758, 422] width 629 height 40
type input "N"
type input "Burton UTE service"
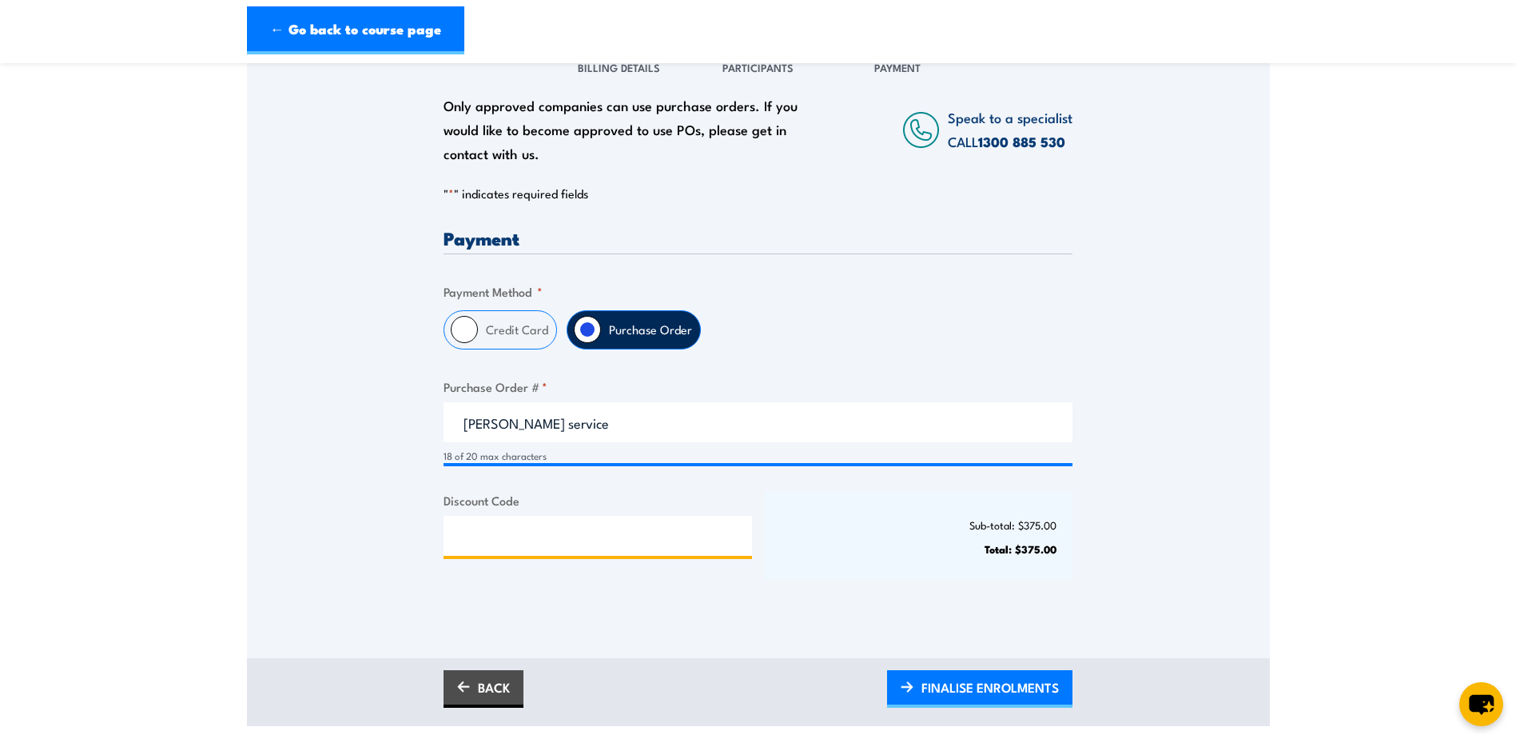
click at [613, 536] on input "Discount Code" at bounding box center [598, 536] width 309 height 40
click at [791, 519] on p "Sub-total: $375.00" at bounding box center [919, 525] width 277 height 12
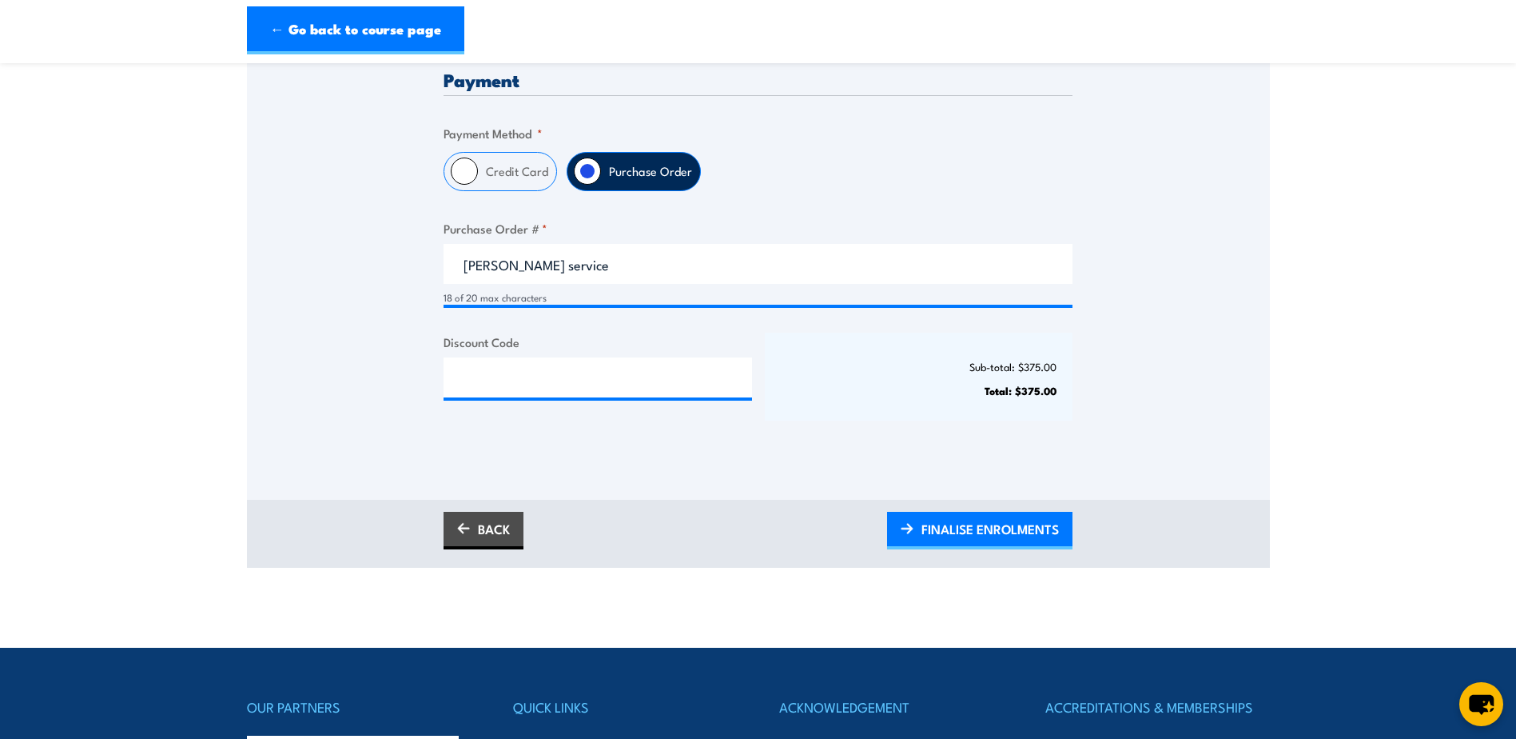
scroll to position [400, 0]
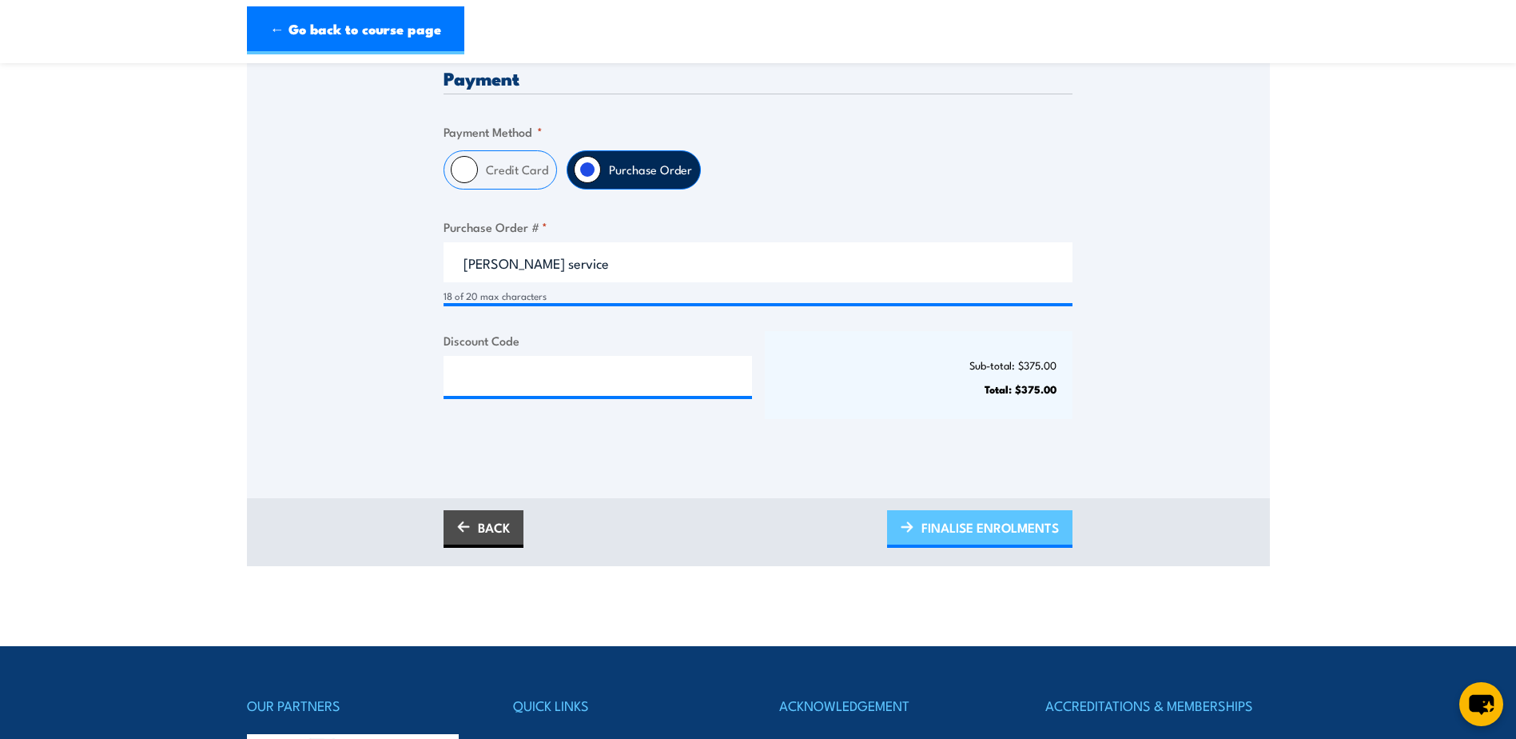
click at [993, 525] on span "FINALISE ENROLMENTS" at bounding box center [990, 527] width 137 height 42
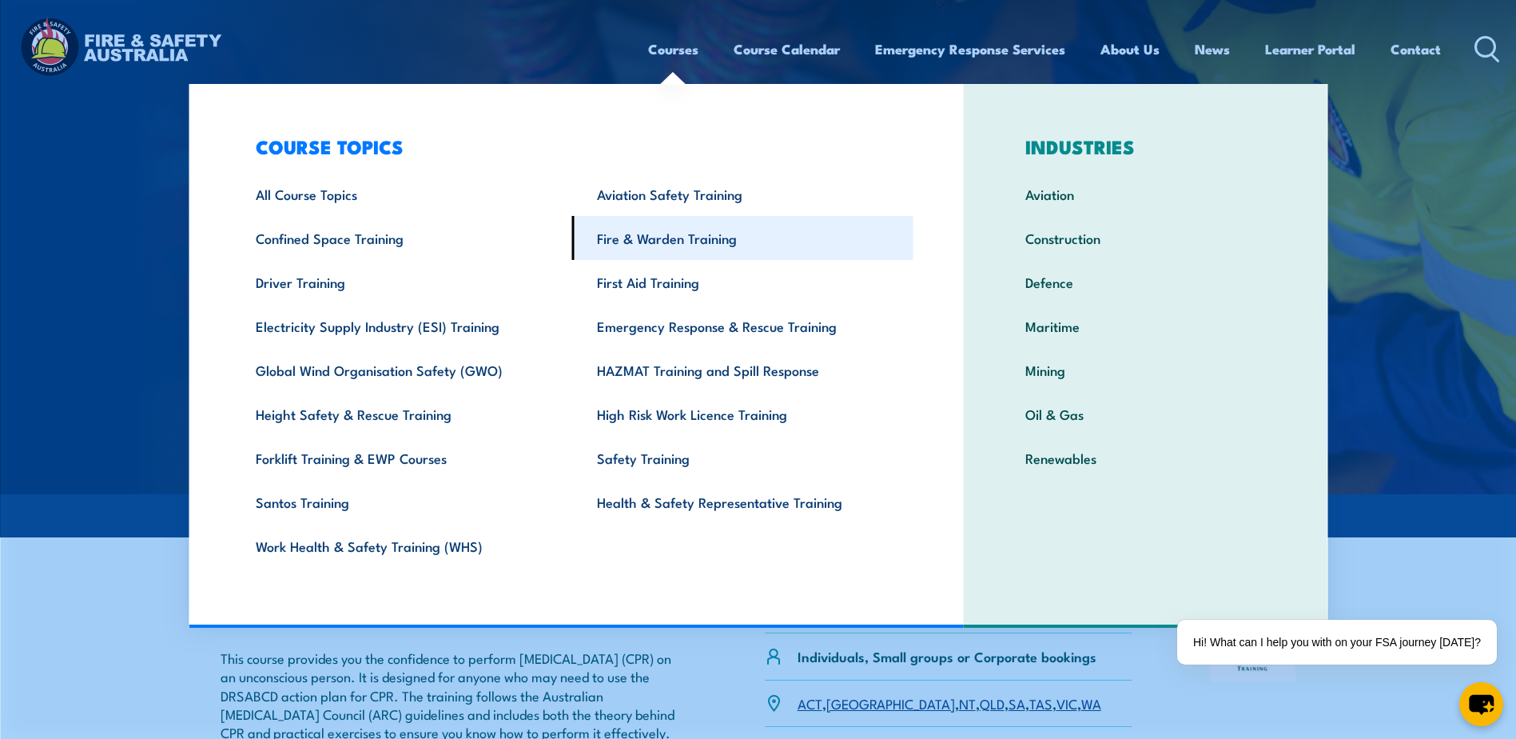
click at [652, 231] on link "Fire & Warden Training" at bounding box center [742, 238] width 341 height 44
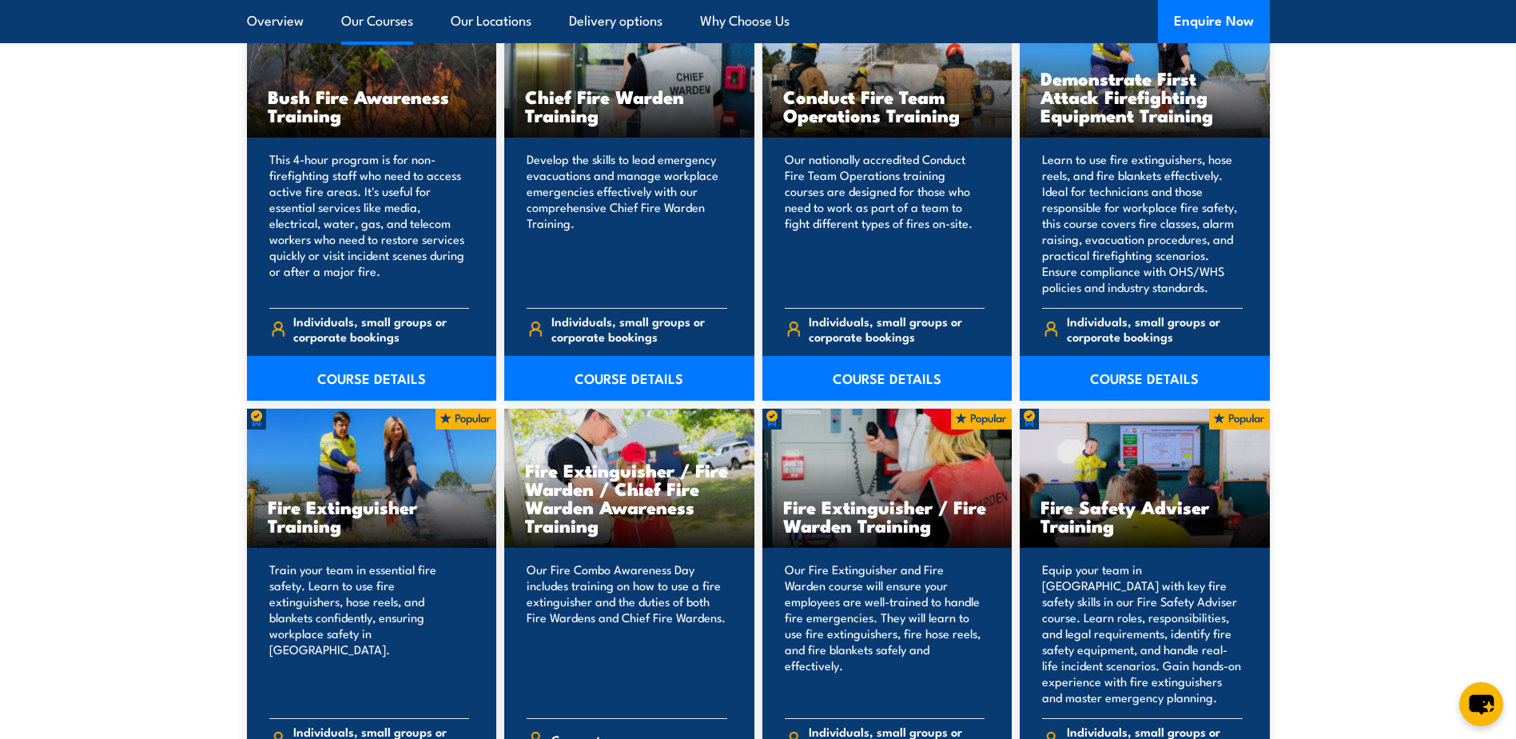
scroll to position [1599, 0]
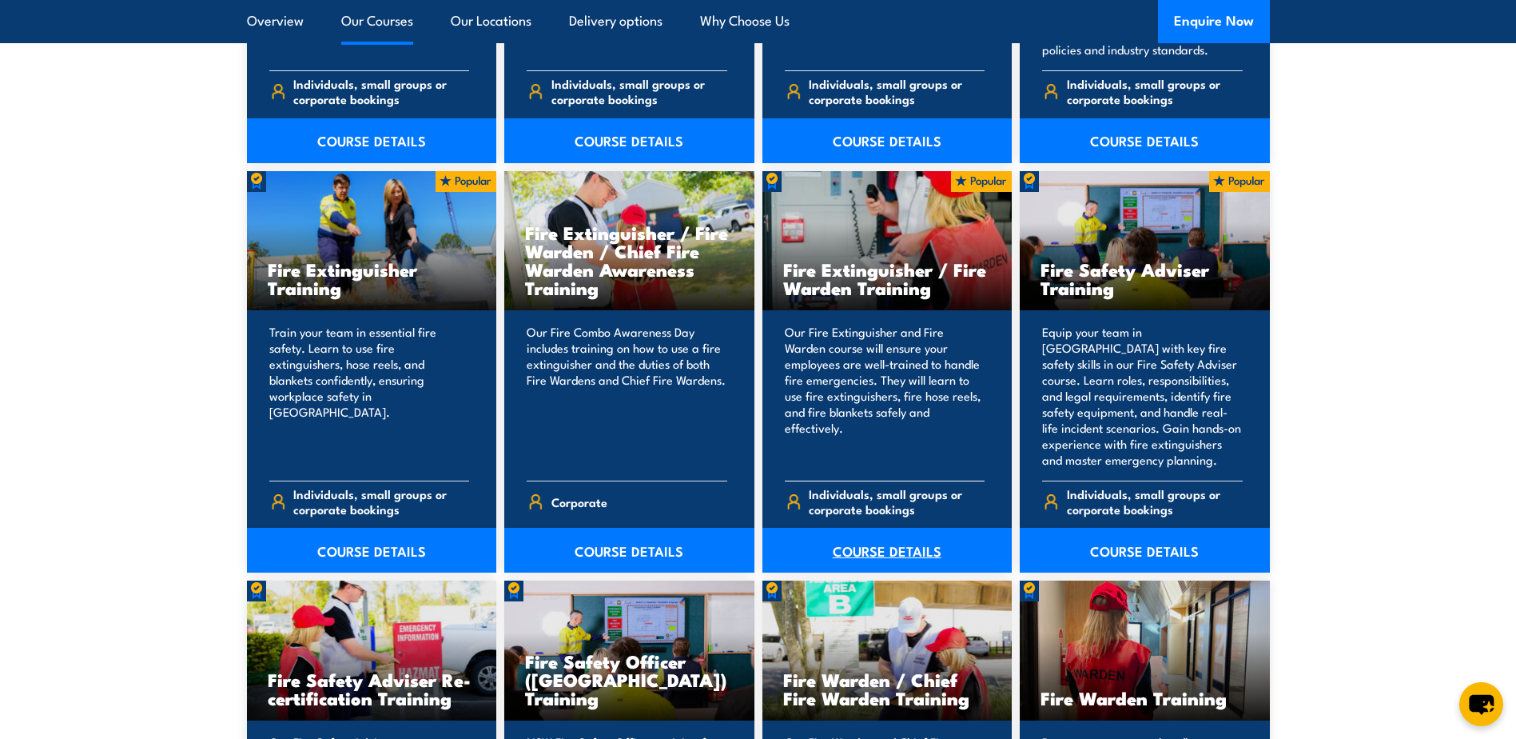
click at [885, 549] on link "COURSE DETAILS" at bounding box center [888, 550] width 250 height 45
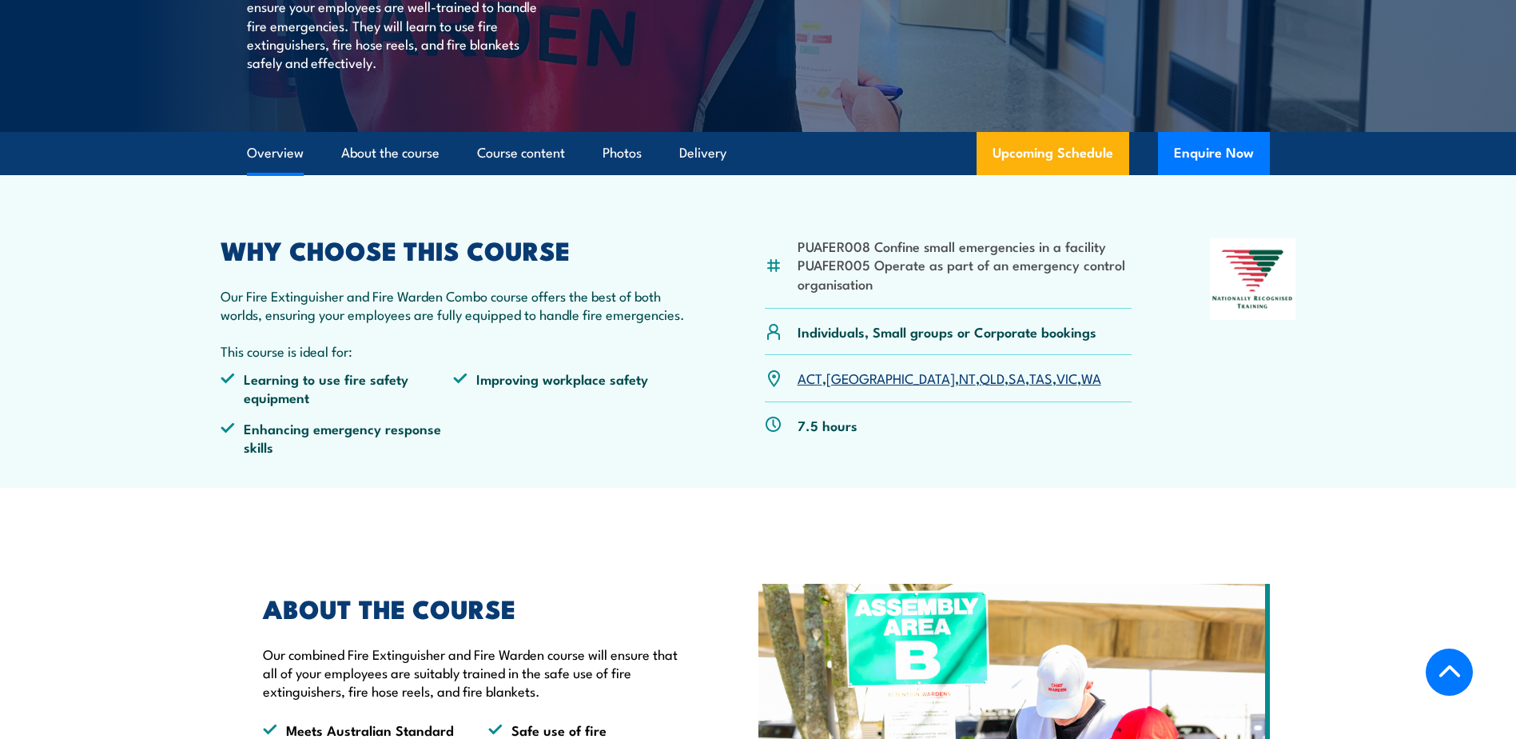
scroll to position [400, 0]
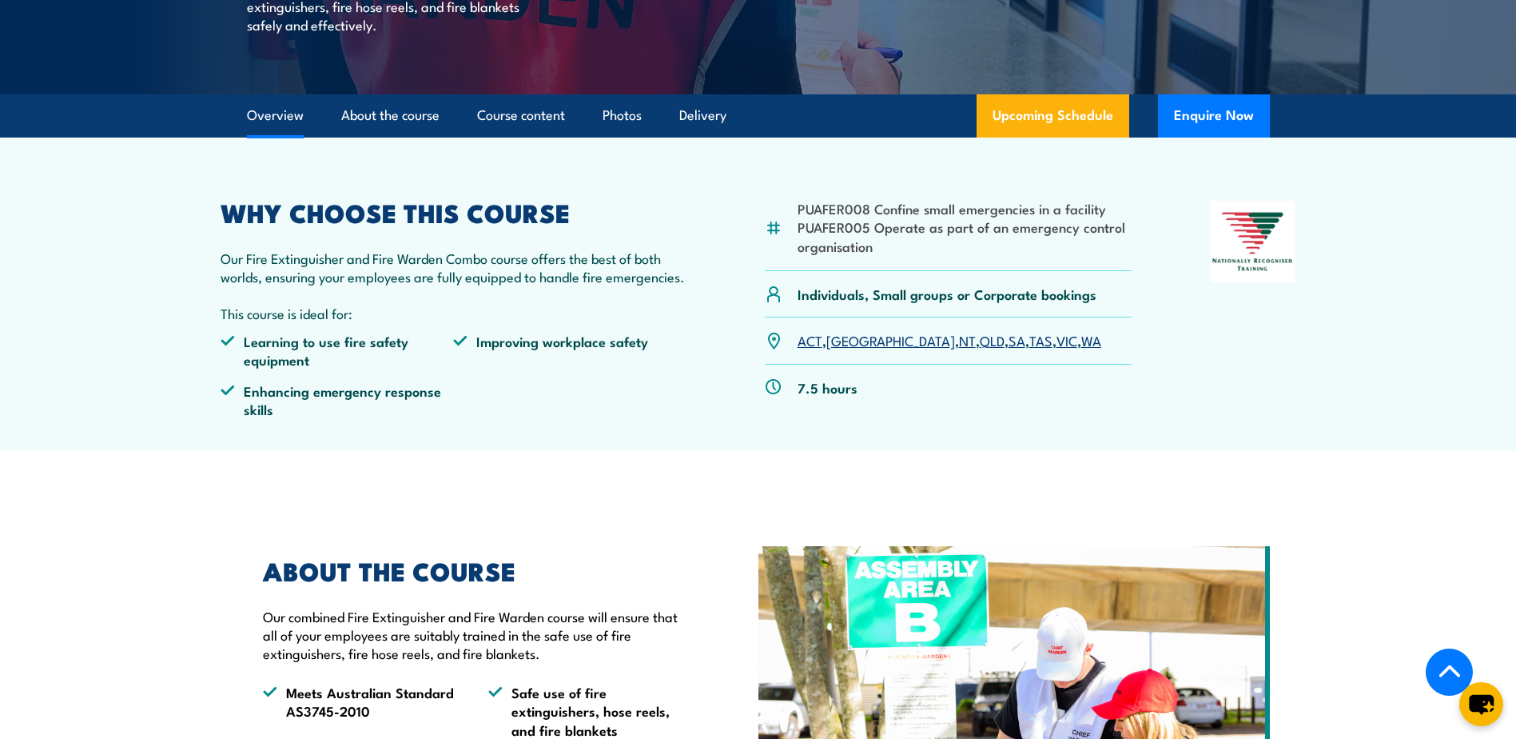
click at [1009, 337] on link "SA" at bounding box center [1017, 339] width 17 height 19
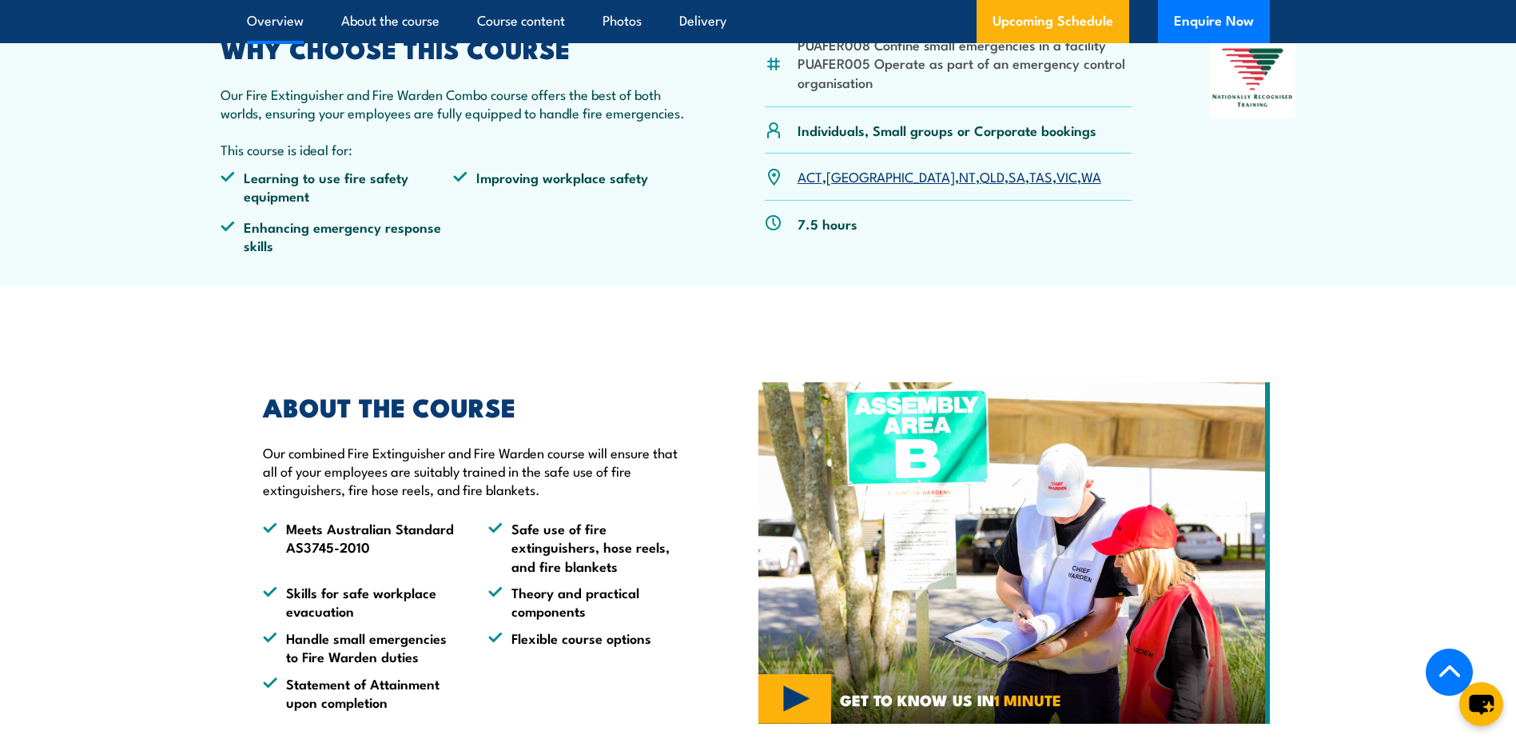
scroll to position [547, 0]
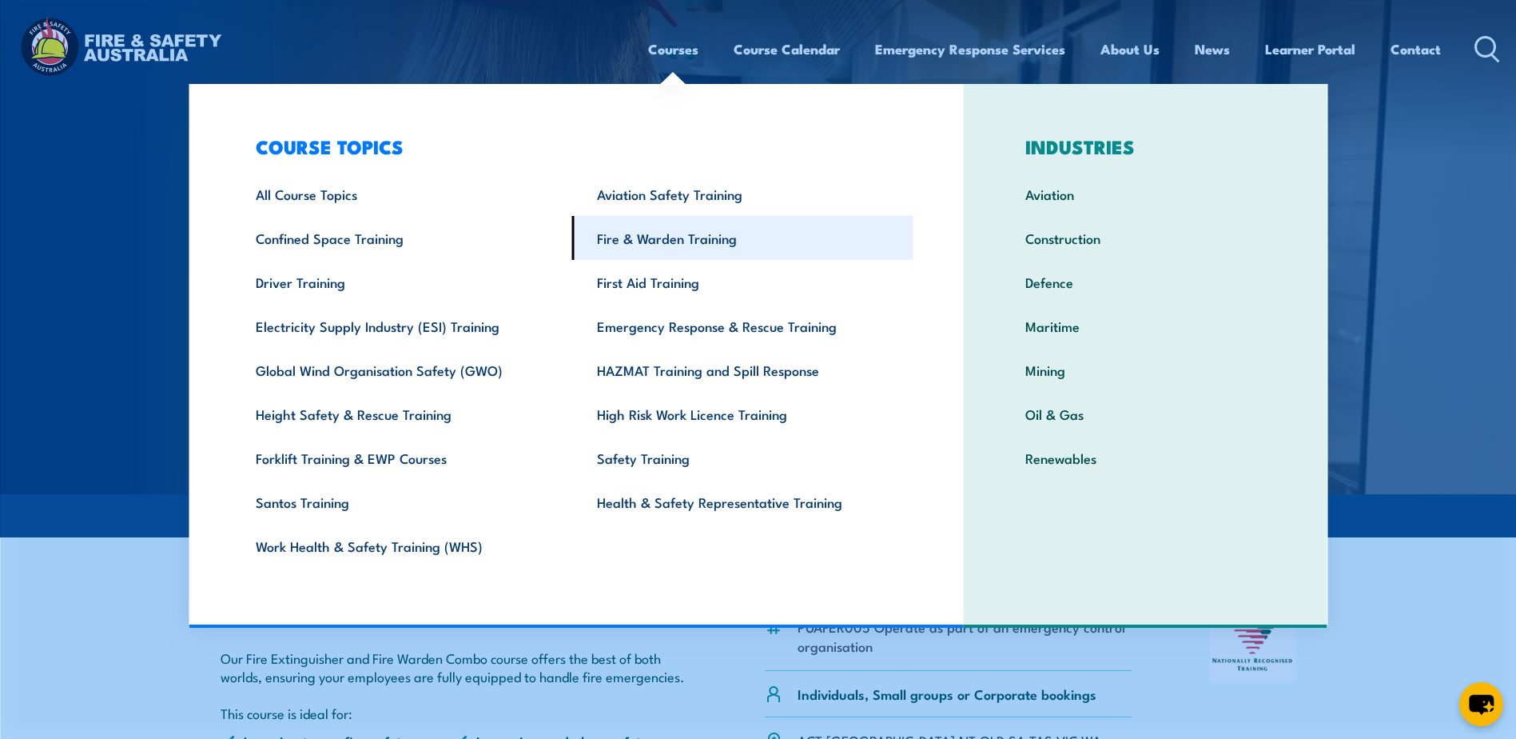
click at [659, 236] on link "Fire & Warden Training" at bounding box center [742, 238] width 341 height 44
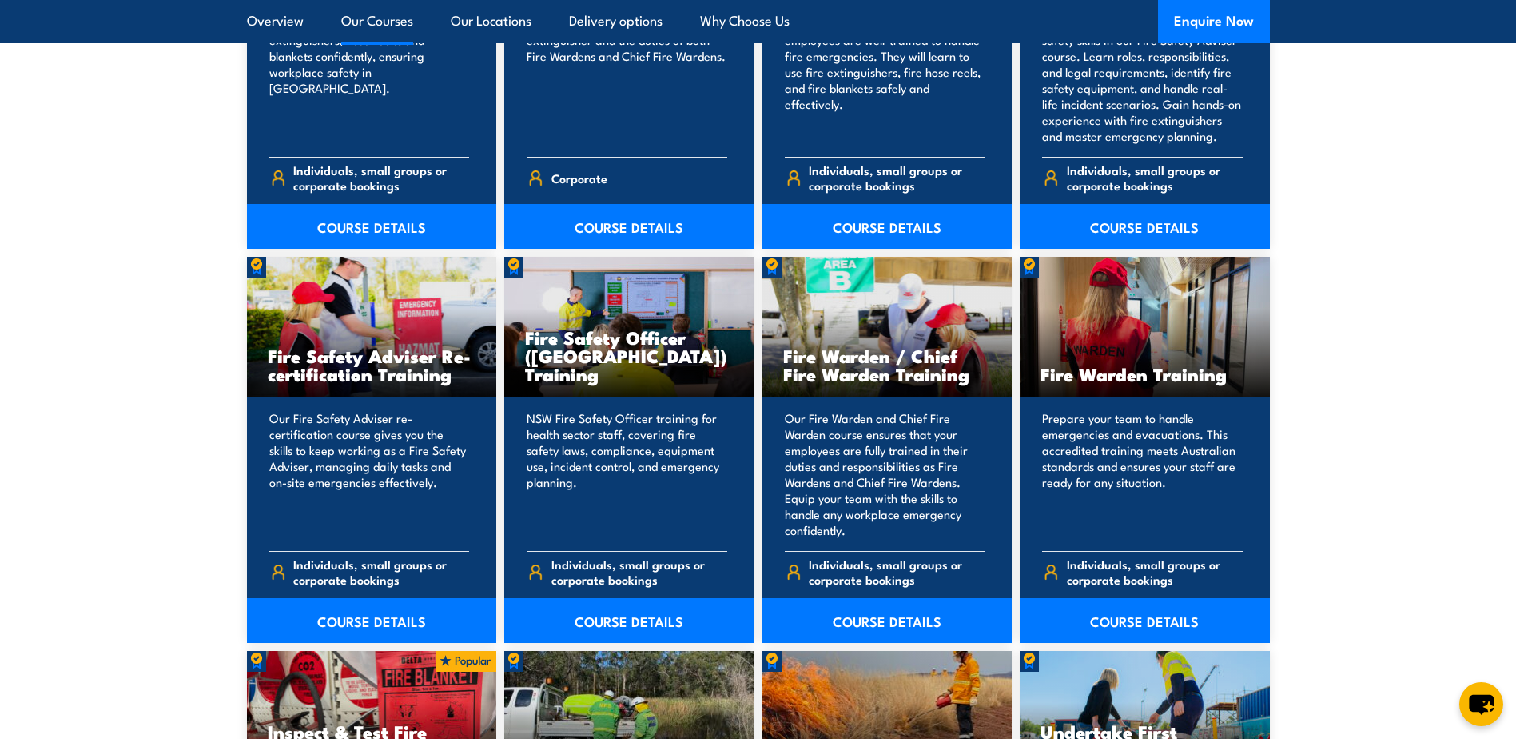
scroll to position [1998, 0]
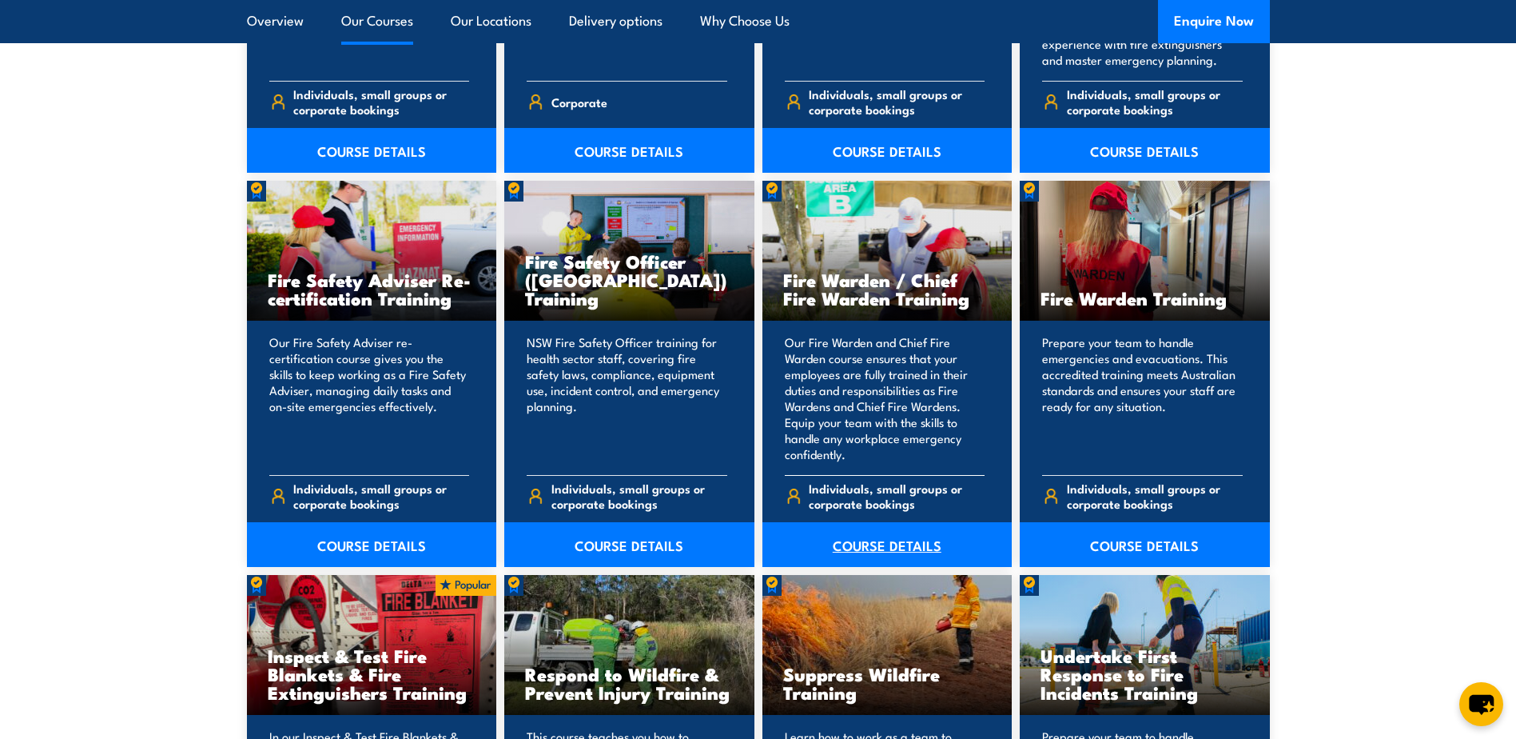
click at [854, 539] on link "COURSE DETAILS" at bounding box center [888, 544] width 250 height 45
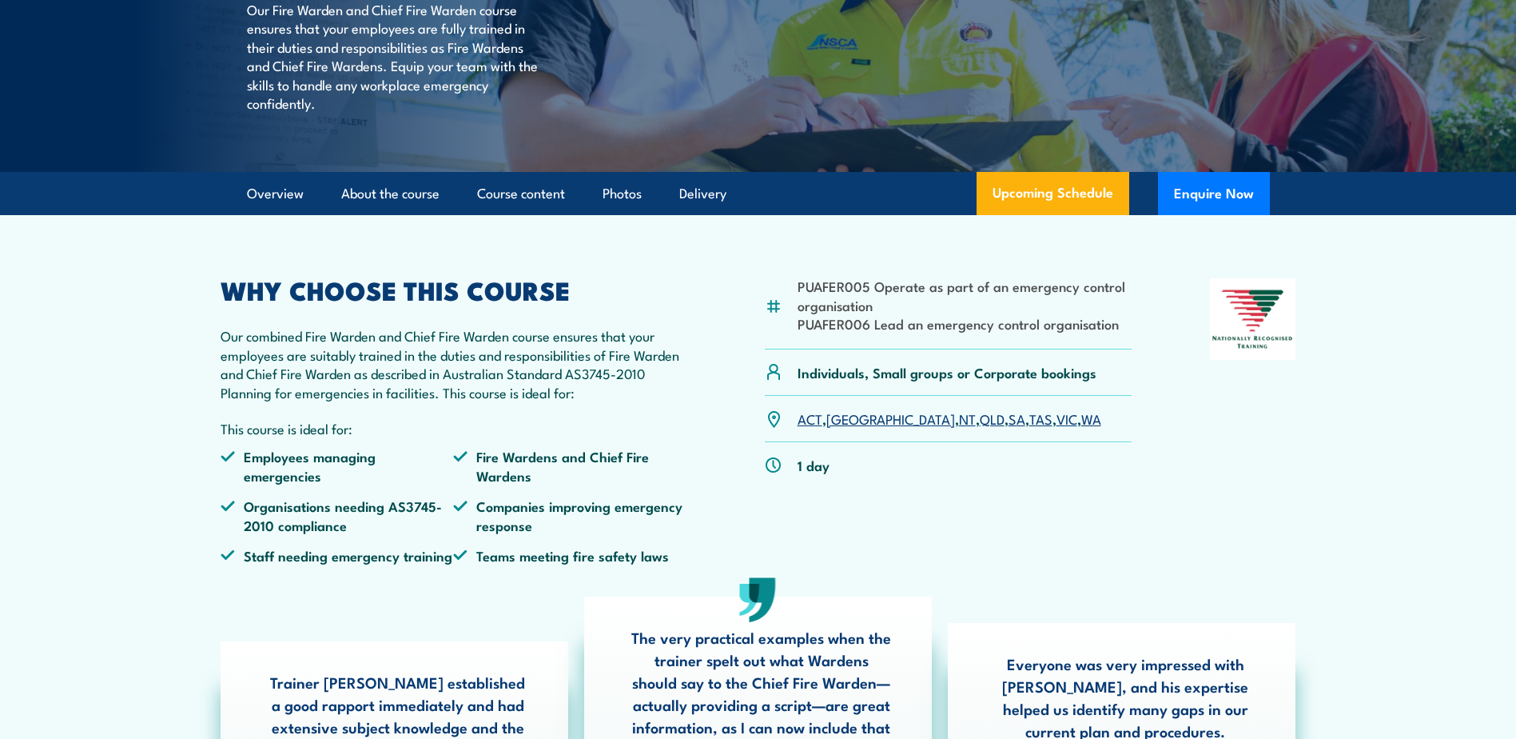
scroll to position [320, 0]
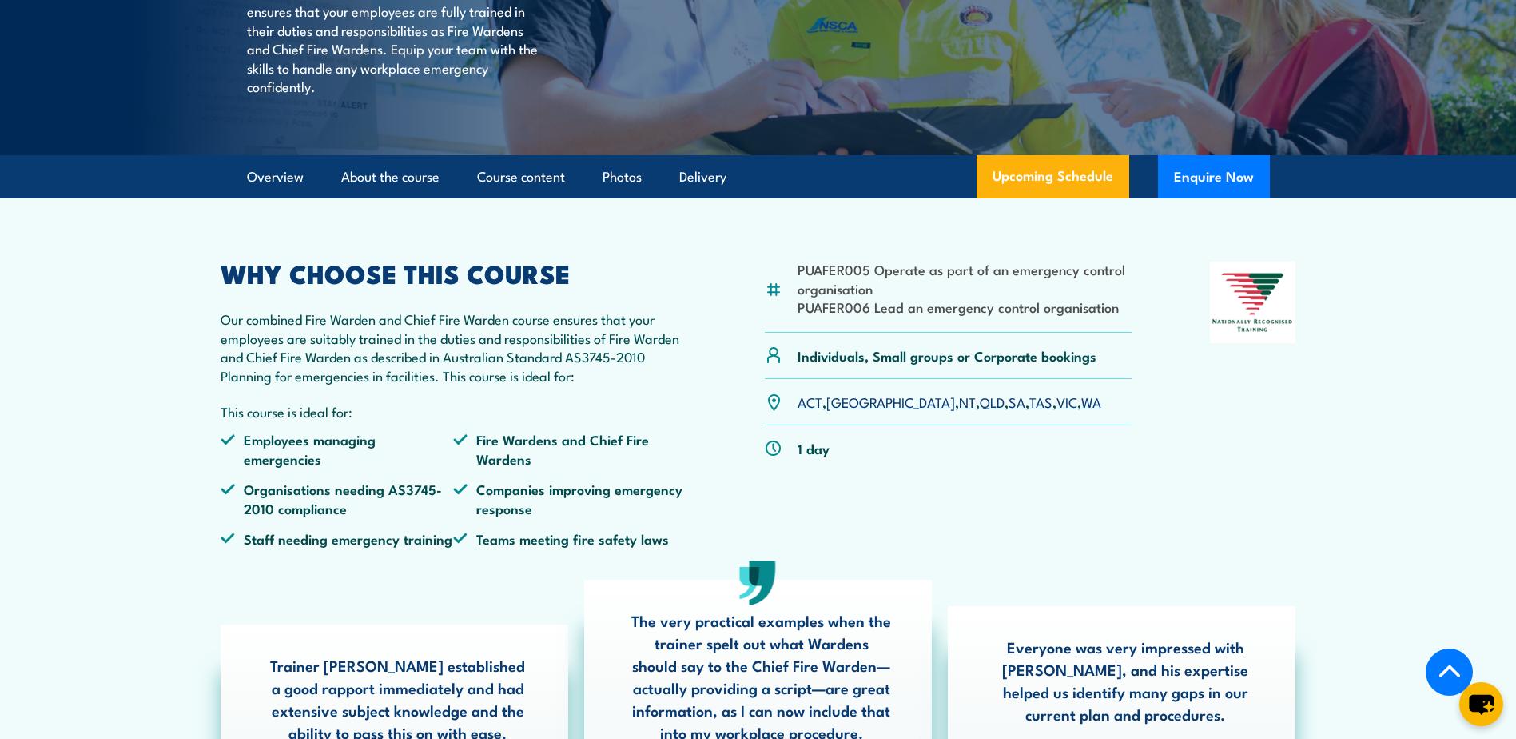
click at [1009, 411] on link "SA" at bounding box center [1017, 401] width 17 height 19
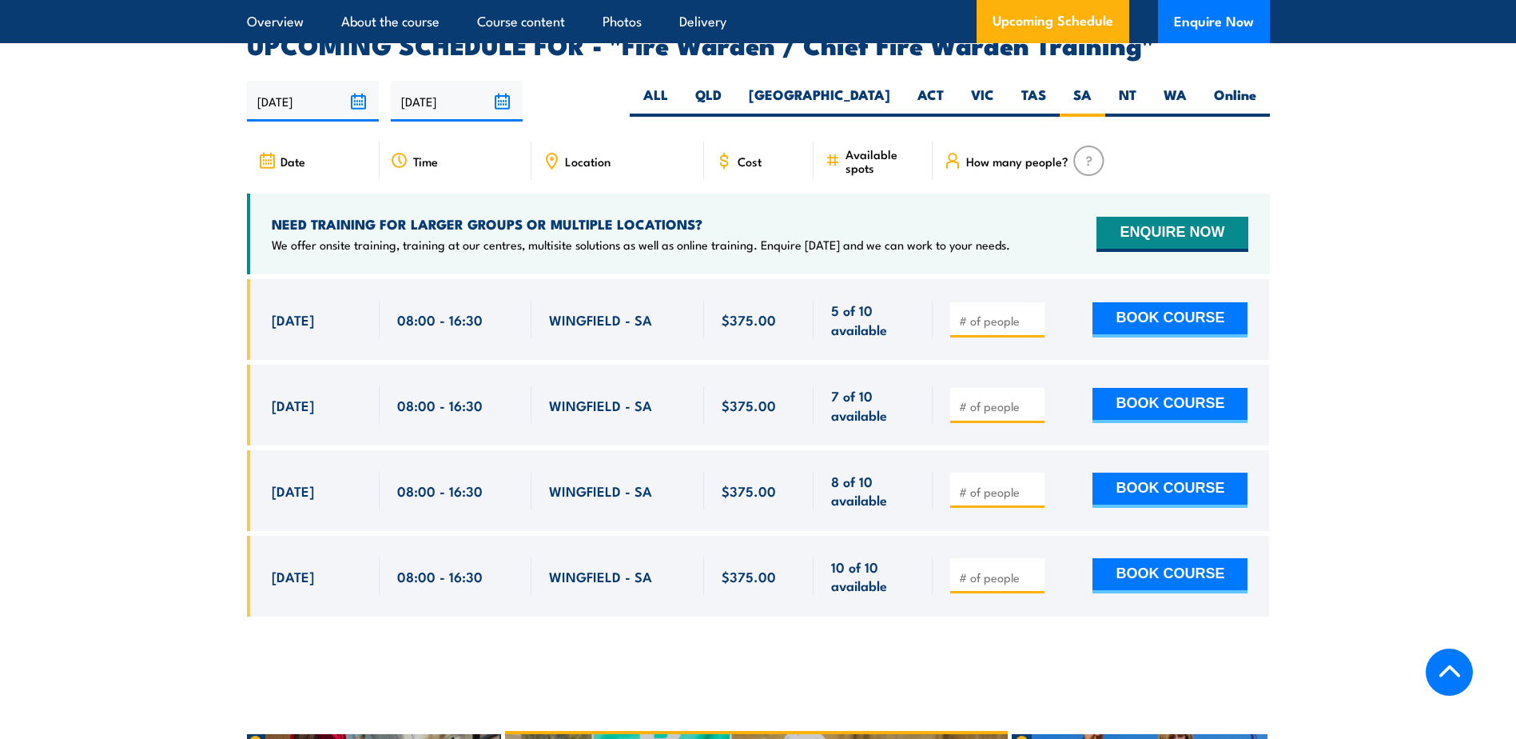
scroll to position [2831, 0]
